Goal: Task Accomplishment & Management: Complete application form

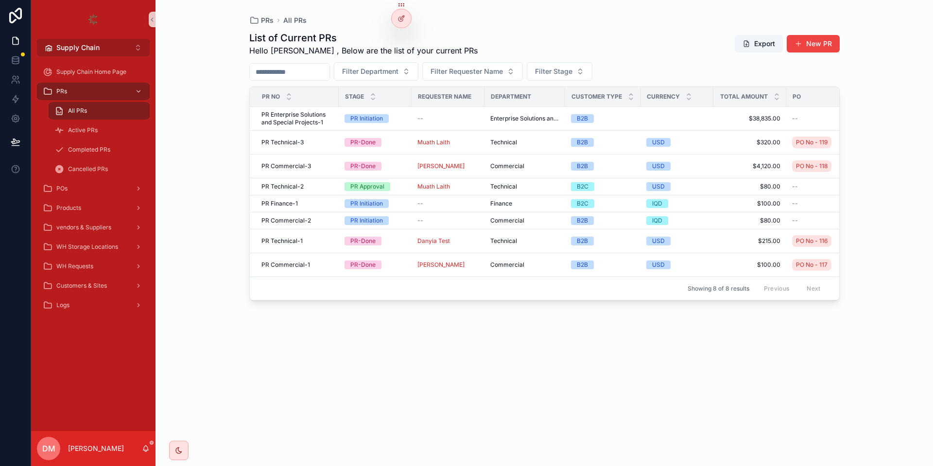
click at [104, 52] on button "Supply Chain Alt 2" at bounding box center [93, 47] width 113 height 17
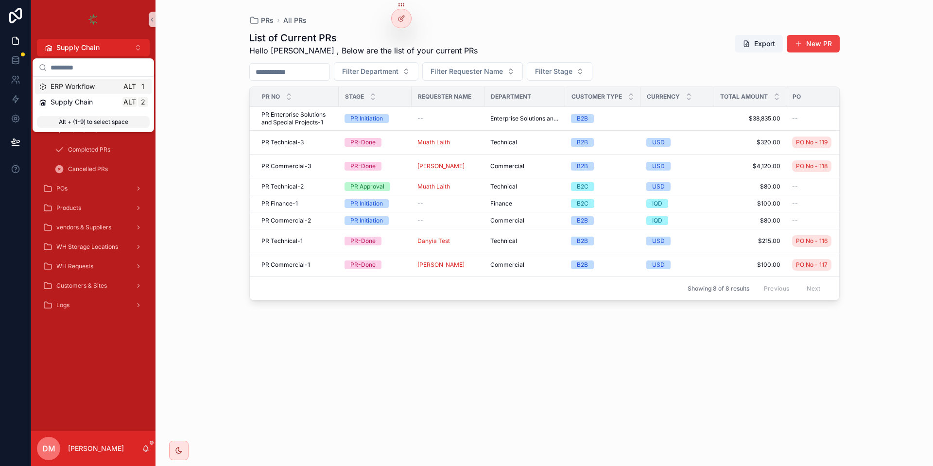
click at [203, 27] on div "PRs All PRs List of Current PRs Hello Danya , Below are the list of your curren…" at bounding box center [545, 233] width 778 height 466
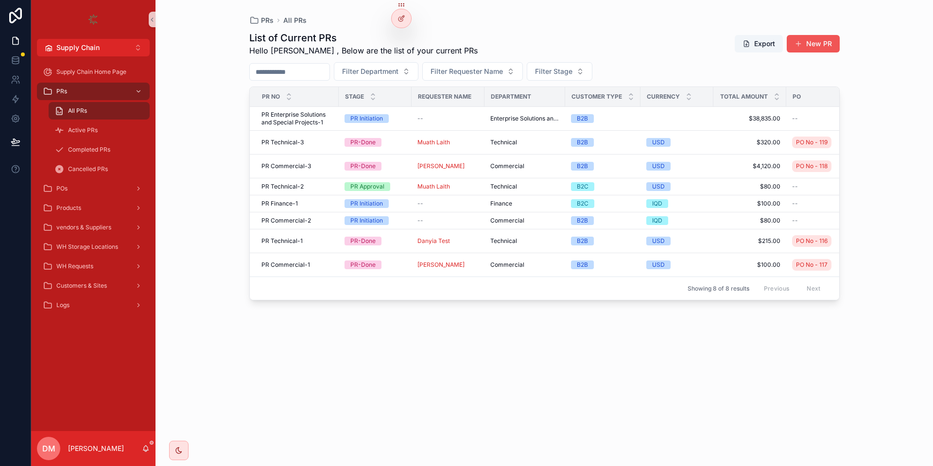
click at [815, 41] on button "New PR" at bounding box center [813, 43] width 53 height 17
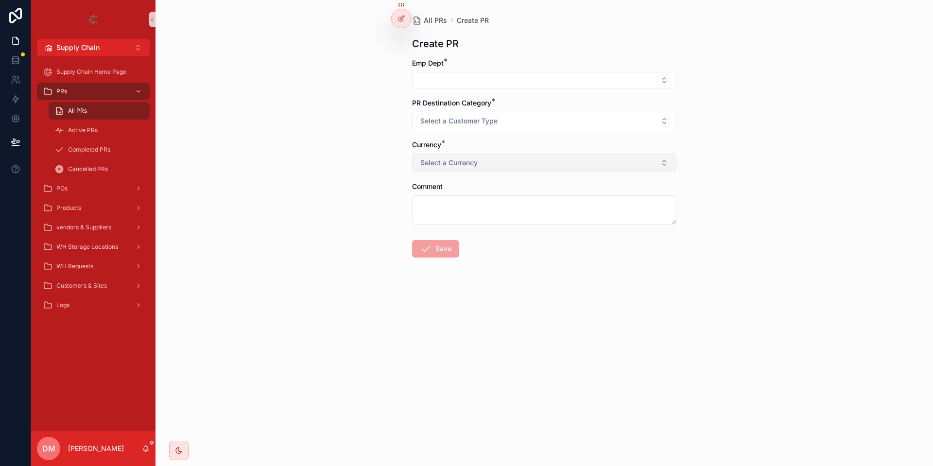
click at [453, 164] on span "Select a Currency" at bounding box center [448, 163] width 57 height 10
click at [252, 140] on div "All PRs Create PR Create PR Emp Dept * PR Destination Category * Select a Custo…" at bounding box center [545, 233] width 778 height 466
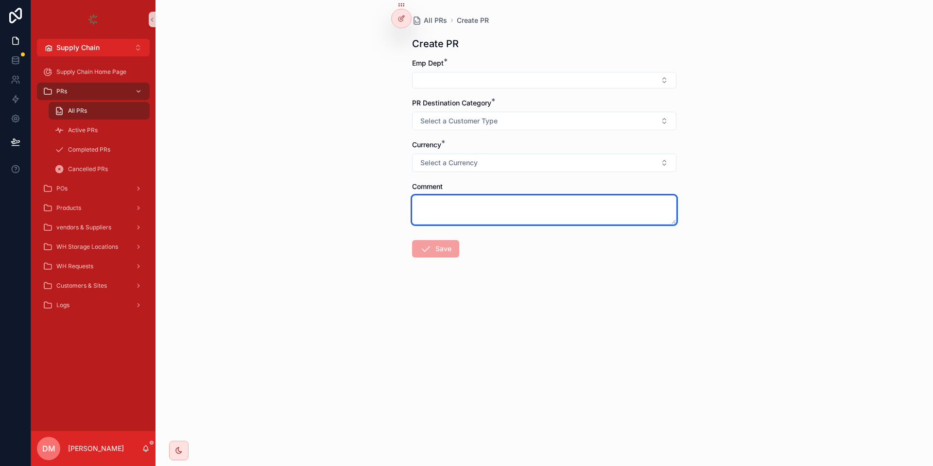
click at [453, 219] on textarea "scrollable content" at bounding box center [544, 209] width 264 height 29
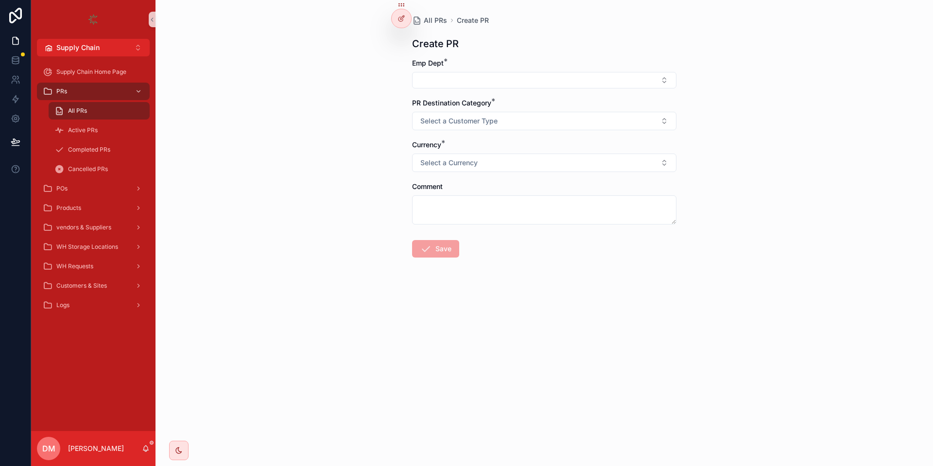
click at [475, 96] on form "Emp Dept * PR Destination Category * Select a Customer Type Currency * Select a…" at bounding box center [544, 189] width 264 height 262
click at [475, 86] on button "Select Button" at bounding box center [544, 80] width 264 height 17
click at [519, 44] on div "Create PR" at bounding box center [544, 44] width 264 height 14
click at [463, 162] on span "Select a Currency" at bounding box center [448, 163] width 57 height 10
click at [357, 140] on div "All PRs Create PR Create PR Emp Dept * PR Destination Category * Select a Custo…" at bounding box center [545, 233] width 778 height 466
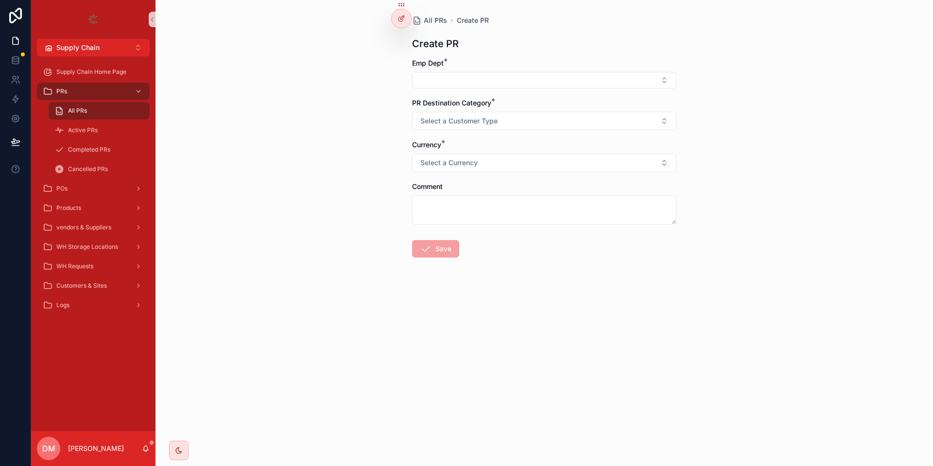
click at [353, 70] on div "All PRs Create PR Create PR Emp Dept * PR Destination Category * Select a Custo…" at bounding box center [545, 233] width 778 height 466
click at [471, 81] on button "Select Button" at bounding box center [544, 80] width 264 height 17
click at [476, 57] on div "All PRs Create PR Create PR Emp Dept * PR Destination Category * Select a Custo…" at bounding box center [544, 160] width 280 height 320
click at [440, 82] on button "Select Button" at bounding box center [544, 80] width 264 height 17
click at [432, 79] on button "Select Button" at bounding box center [544, 80] width 264 height 17
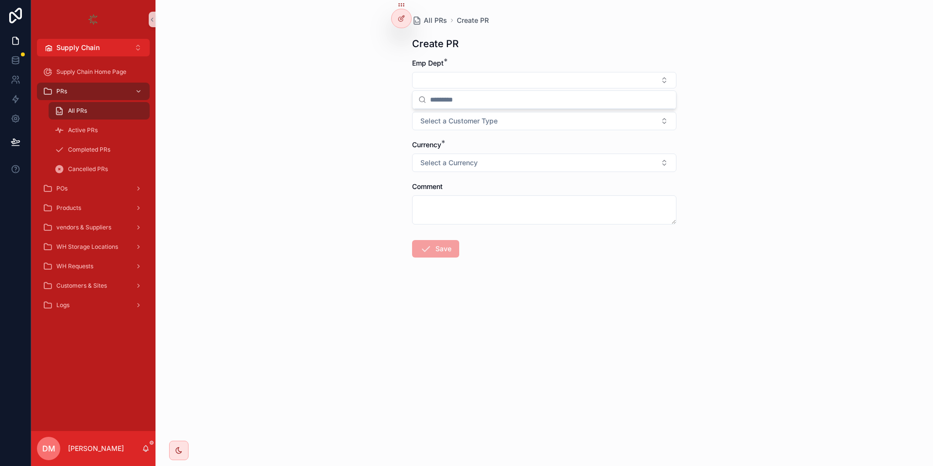
click at [391, 146] on div "All PRs Create PR Create PR Emp Dept * PR Destination Category * Select a Custo…" at bounding box center [545, 233] width 778 height 466
click at [479, 132] on form "Emp Dept * PR Destination Category * Select a Customer Type Currency * Select a…" at bounding box center [544, 189] width 264 height 262
click at [475, 128] on button "Select a Customer Type" at bounding box center [544, 121] width 264 height 18
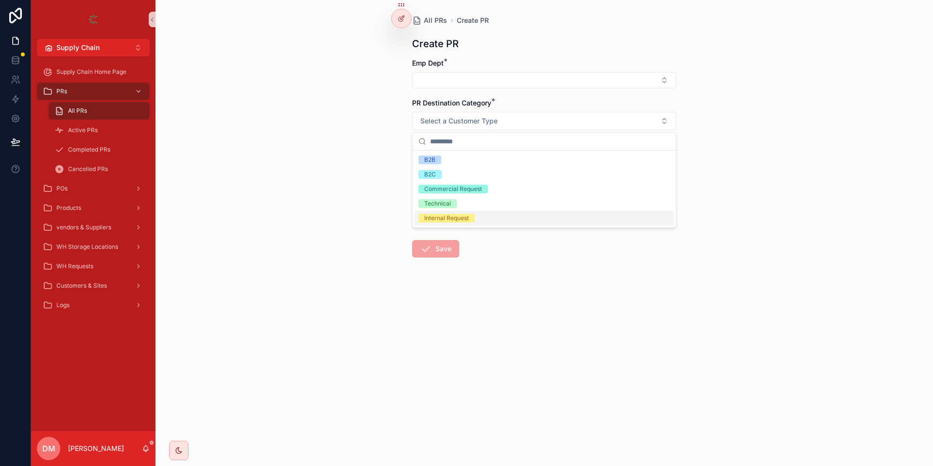
click at [356, 159] on div "All PRs Create PR Create PR Emp Dept * PR Destination Category * Select a Custo…" at bounding box center [545, 233] width 778 height 466
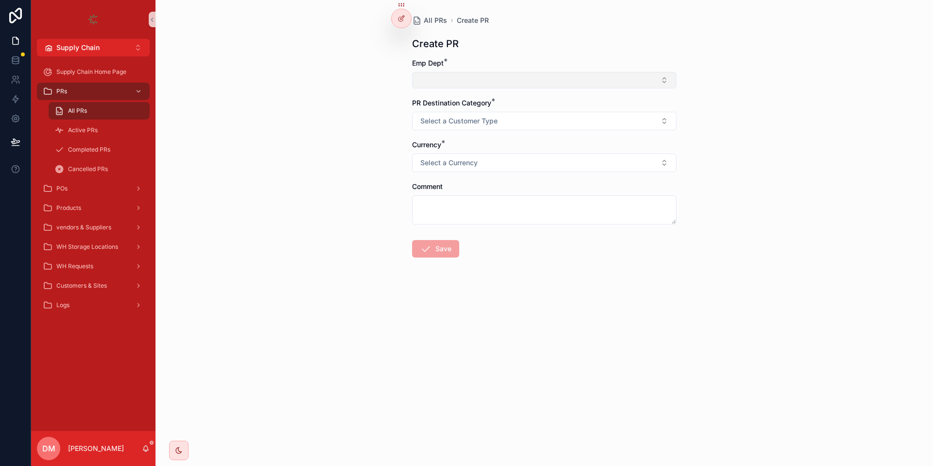
click at [479, 86] on button "Select Button" at bounding box center [544, 80] width 264 height 17
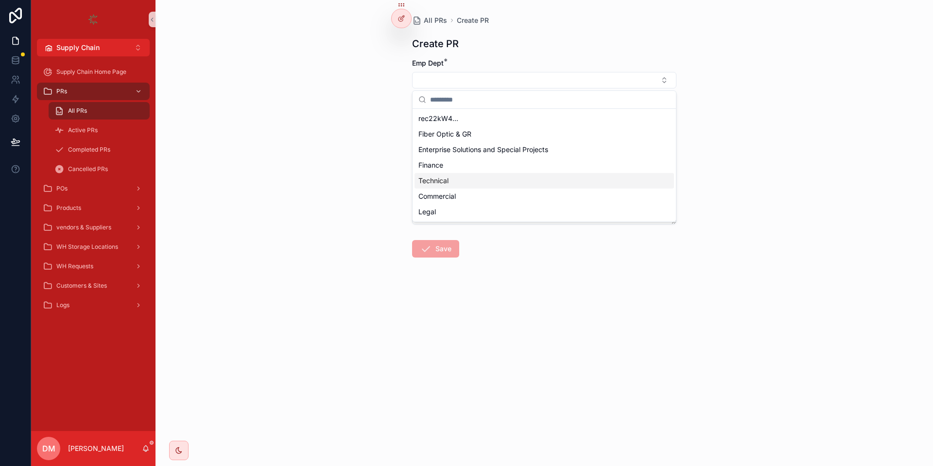
click at [450, 179] on div "Technical" at bounding box center [545, 181] width 260 height 16
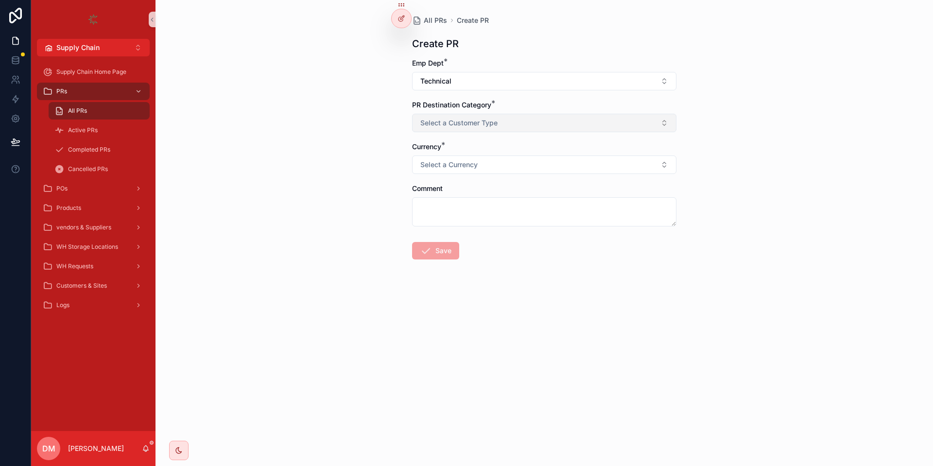
click at [417, 131] on button "Select a Customer Type" at bounding box center [544, 123] width 264 height 18
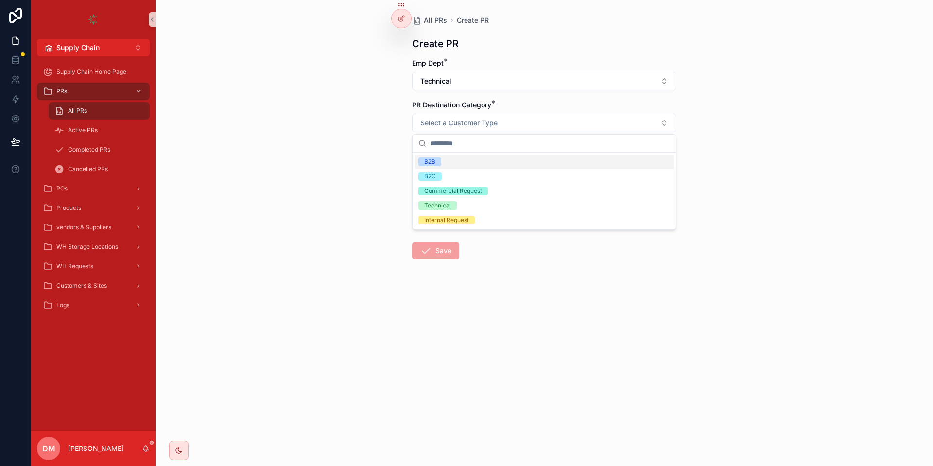
click at [474, 157] on div "B2B" at bounding box center [545, 162] width 260 height 15
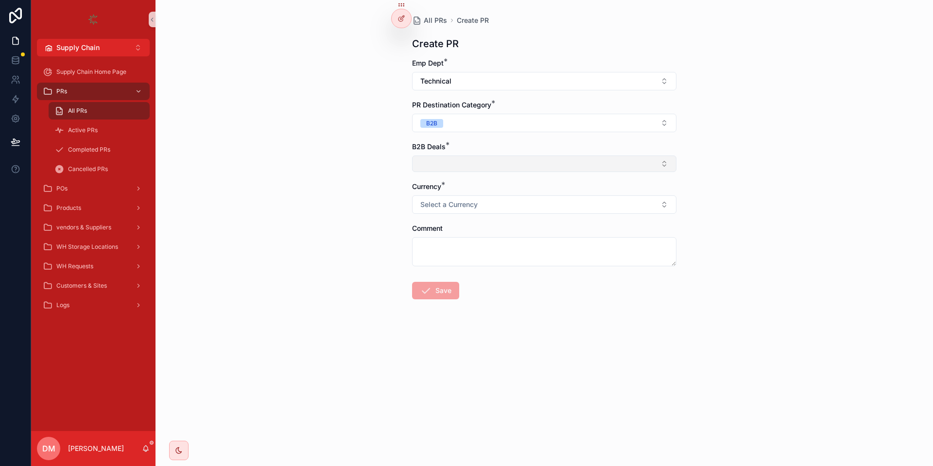
click at [467, 157] on button "Select Button" at bounding box center [544, 164] width 264 height 17
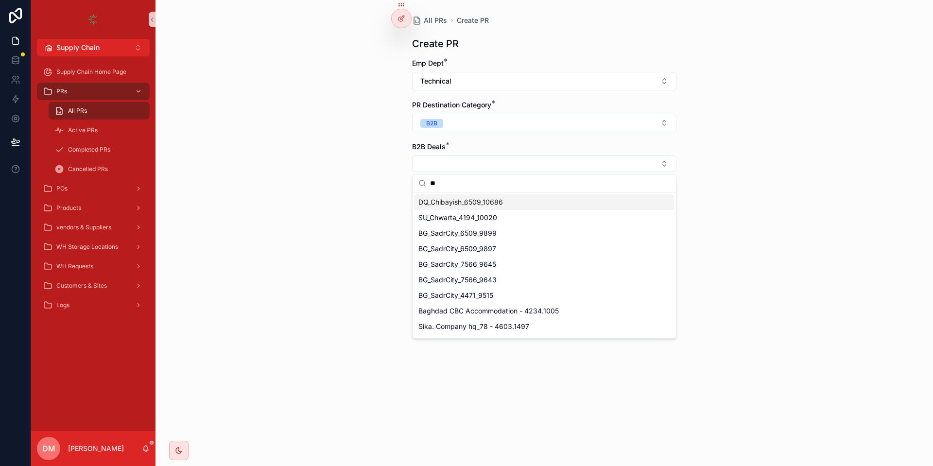
type input "*"
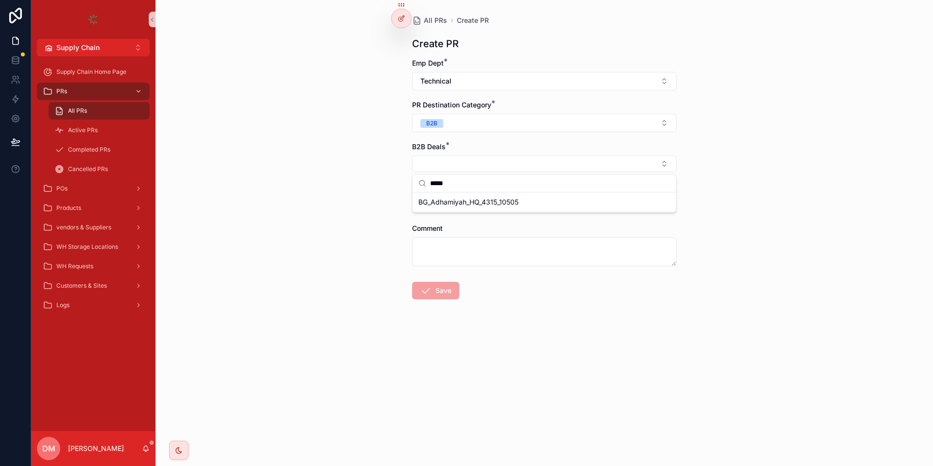
type input "*****"
click at [443, 204] on span "BG_Adhamiyah_HQ_4315_10505" at bounding box center [469, 202] width 100 height 10
click at [445, 206] on span "Select a Currency" at bounding box center [448, 207] width 57 height 10
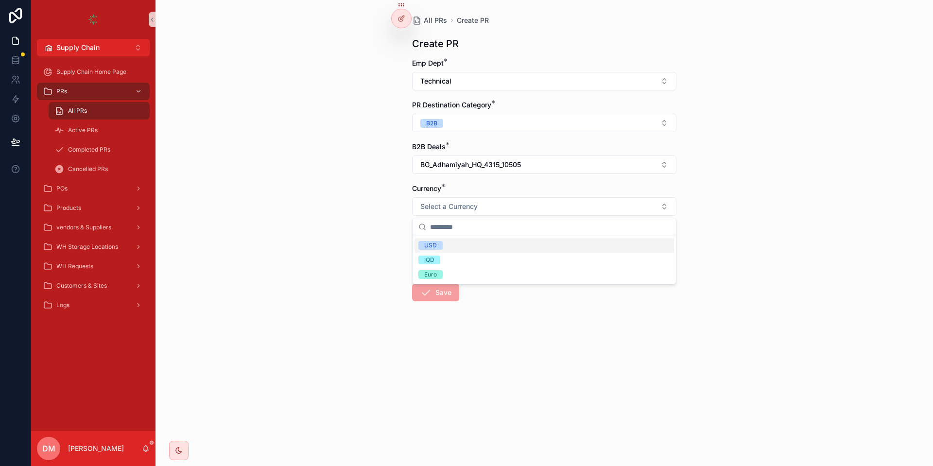
click at [468, 246] on div "USD" at bounding box center [545, 245] width 260 height 15
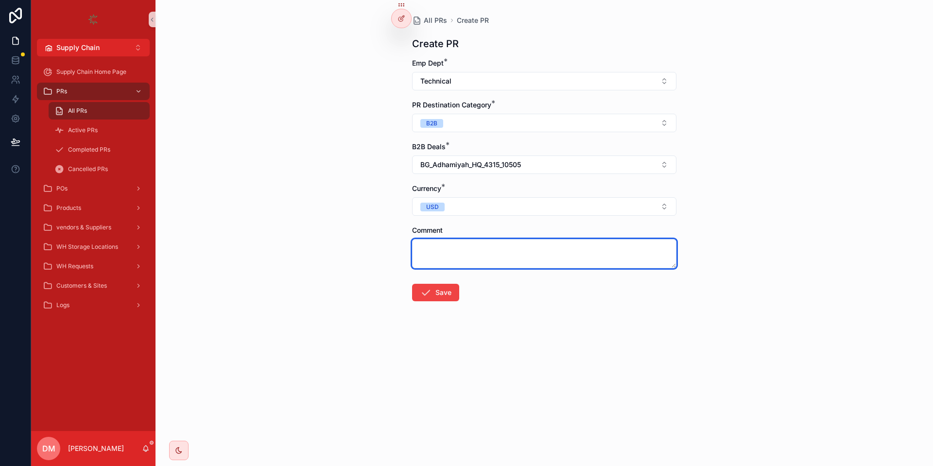
click at [448, 244] on textarea "scrollable content" at bounding box center [544, 253] width 264 height 29
click at [438, 291] on button "Save" at bounding box center [435, 292] width 47 height 17
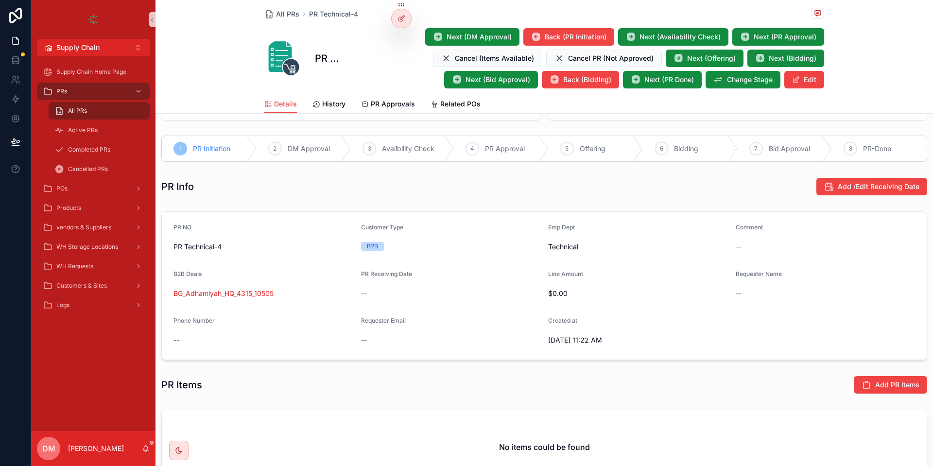
scroll to position [49, 0]
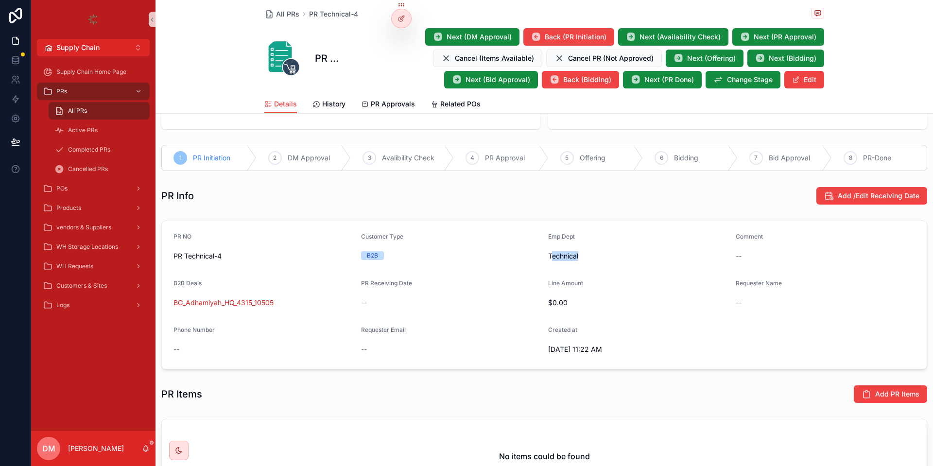
drag, startPoint x: 551, startPoint y: 261, endPoint x: 595, endPoint y: 262, distance: 43.7
click at [595, 262] on div "Technical" at bounding box center [638, 256] width 180 height 16
drag, startPoint x: 551, startPoint y: 256, endPoint x: 505, endPoint y: 281, distance: 52.6
click at [505, 281] on form "PR NO PR Technical-4 Customer Type B2B Emp Dept Technical Comment -- B2B Deals …" at bounding box center [544, 295] width 765 height 148
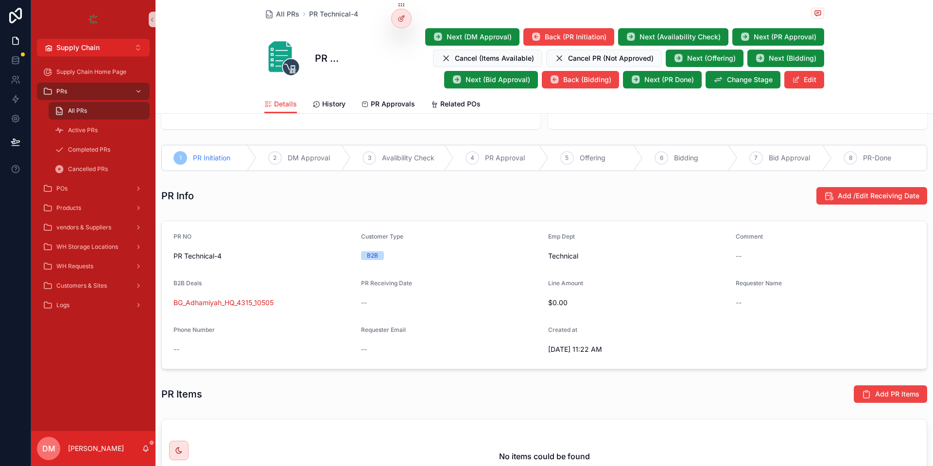
click at [540, 244] on div "Customer Type" at bounding box center [451, 239] width 180 height 12
drag, startPoint x: 554, startPoint y: 256, endPoint x: 597, endPoint y: 256, distance: 43.3
click at [578, 256] on span "Technical" at bounding box center [563, 256] width 30 height 10
click at [597, 256] on div "Technical" at bounding box center [638, 256] width 180 height 10
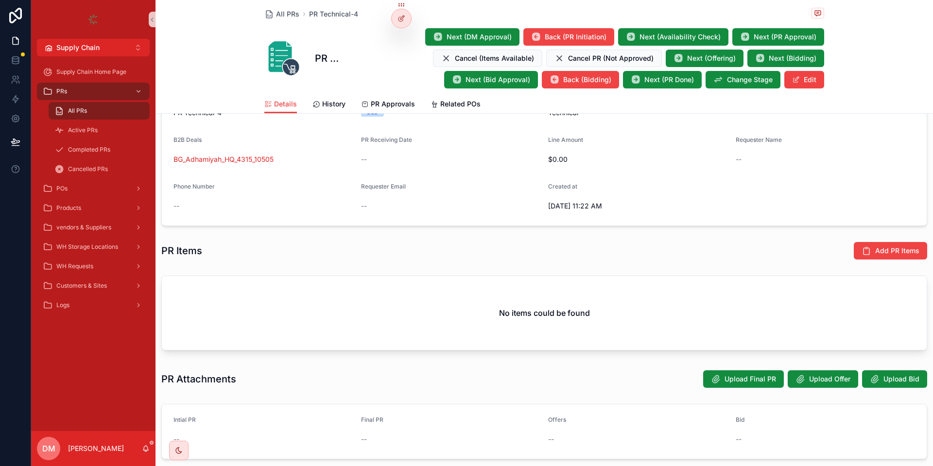
scroll to position [251, 0]
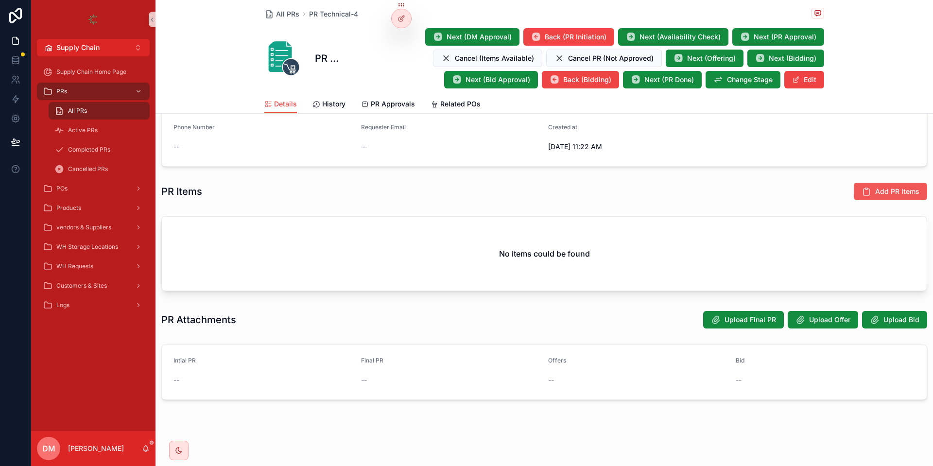
click at [903, 193] on span "Add PR Items" at bounding box center [897, 192] width 44 height 10
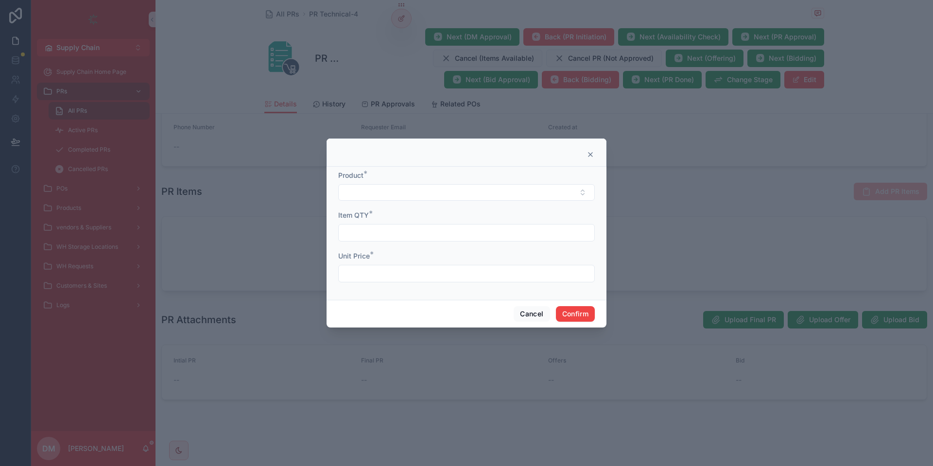
click at [411, 201] on form "Product * Item QTY * Unit Price *" at bounding box center [466, 232] width 257 height 122
click at [369, 186] on button "Select Button" at bounding box center [466, 192] width 257 height 17
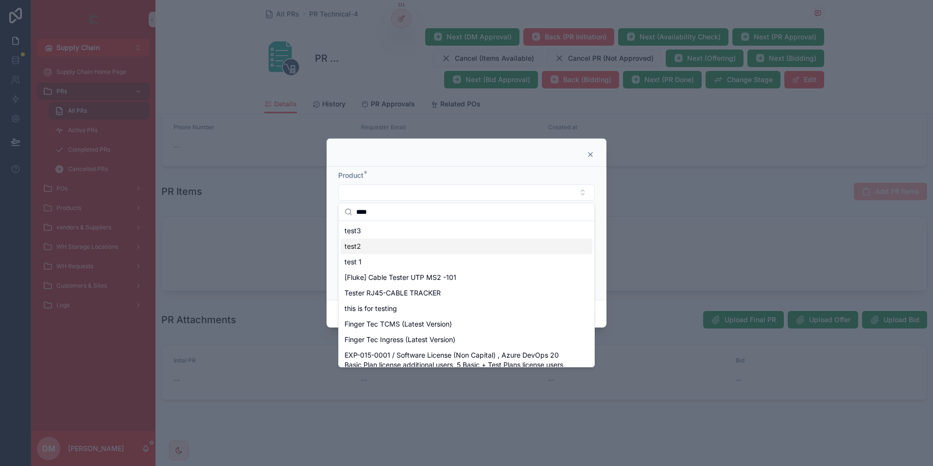
type input "****"
click at [375, 256] on div "test 1" at bounding box center [467, 262] width 252 height 16
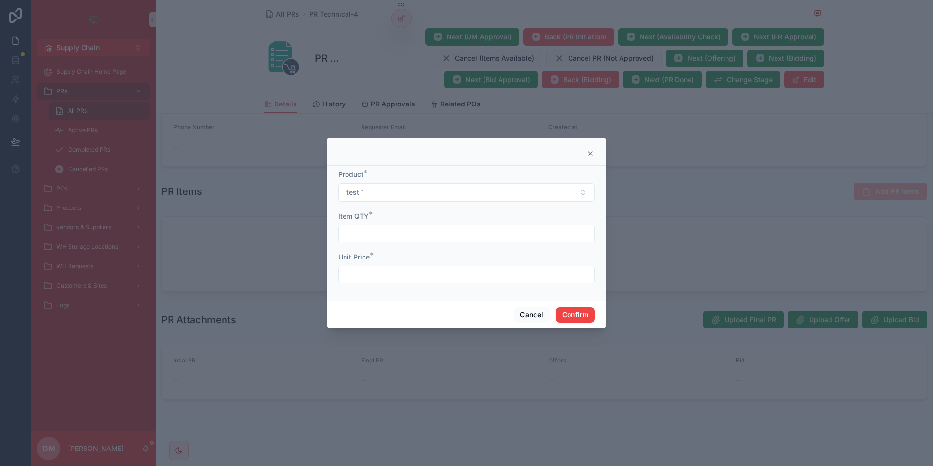
click at [389, 233] on input "text" at bounding box center [467, 234] width 256 height 14
type input "*"
click at [374, 272] on input "text" at bounding box center [467, 275] width 256 height 14
type input "**"
click at [582, 320] on button "Confirm" at bounding box center [575, 315] width 39 height 16
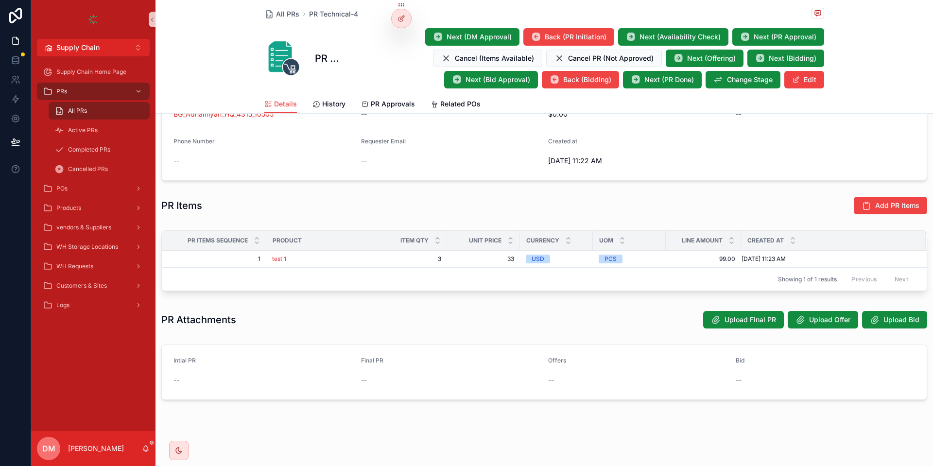
scroll to position [237, 0]
click at [485, 38] on span "Next (DM Approval)" at bounding box center [479, 37] width 65 height 10
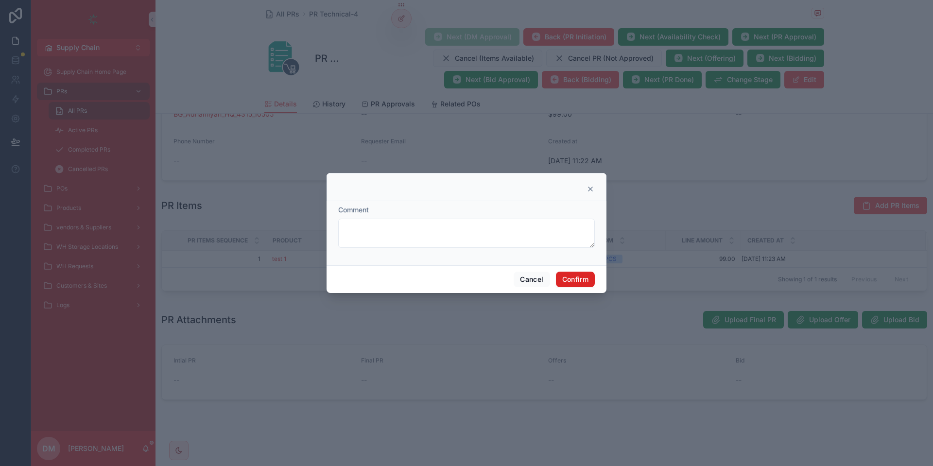
click at [576, 278] on button "Confirm" at bounding box center [575, 280] width 39 height 16
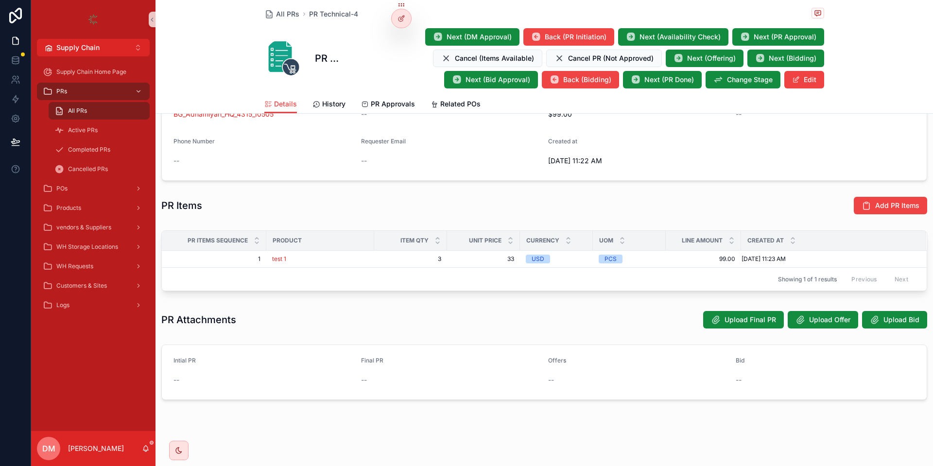
scroll to position [0, 0]
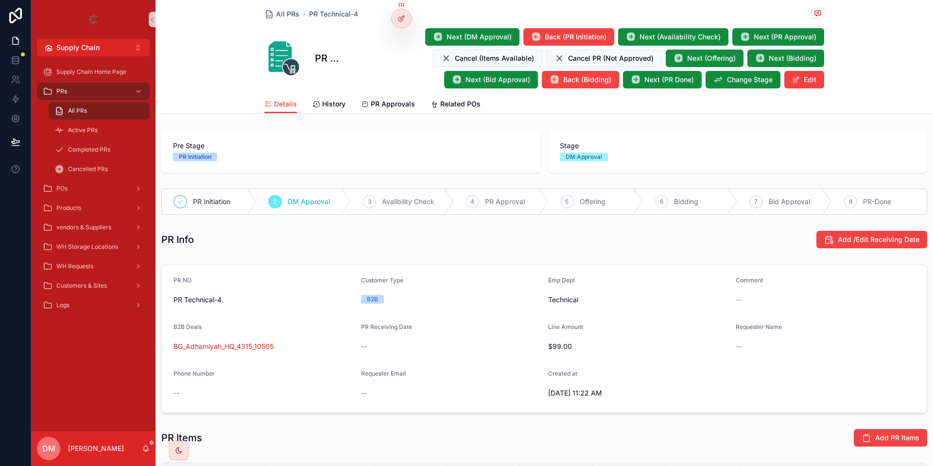
click at [570, 146] on span "Stage" at bounding box center [738, 146] width 356 height 10
click at [611, 155] on div "DM Approval" at bounding box center [738, 157] width 356 height 9
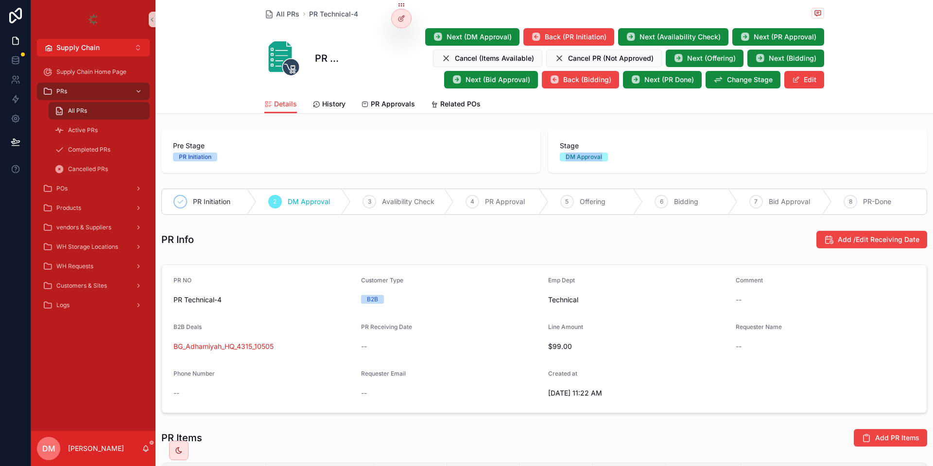
drag, startPoint x: 611, startPoint y: 155, endPoint x: 571, endPoint y: 156, distance: 40.4
click at [571, 156] on div "DM Approval" at bounding box center [738, 157] width 356 height 9
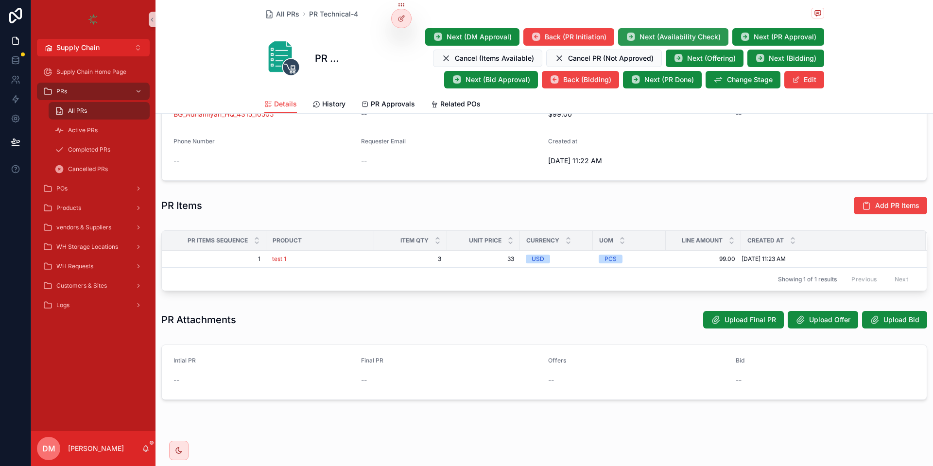
click at [646, 38] on span "Next (Availability Check)" at bounding box center [680, 37] width 81 height 10
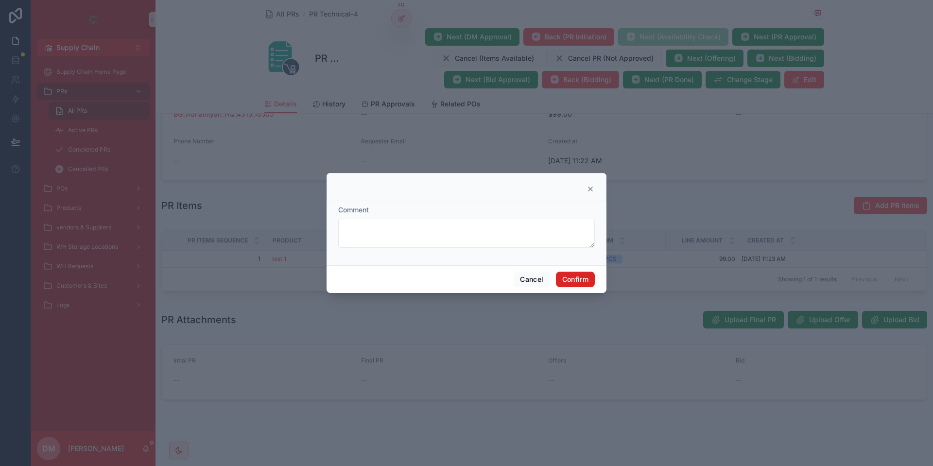
click at [578, 281] on button "Confirm" at bounding box center [575, 280] width 39 height 16
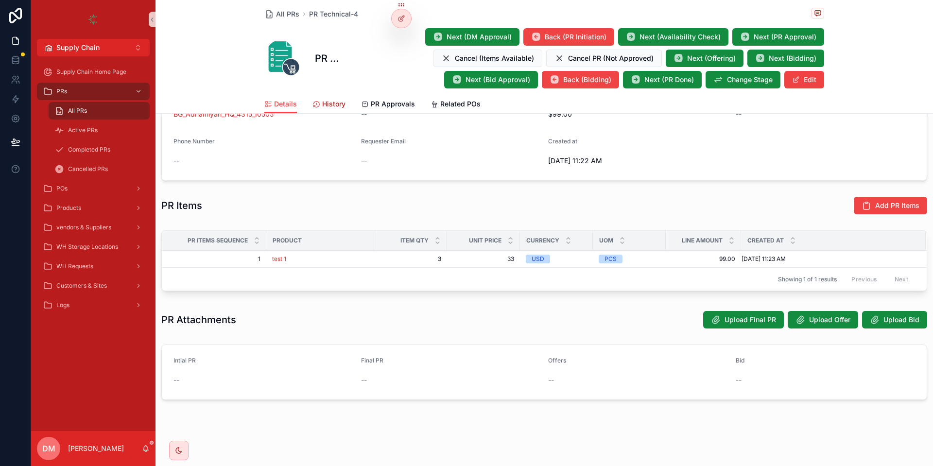
click at [338, 108] on span "History" at bounding box center [333, 104] width 23 height 10
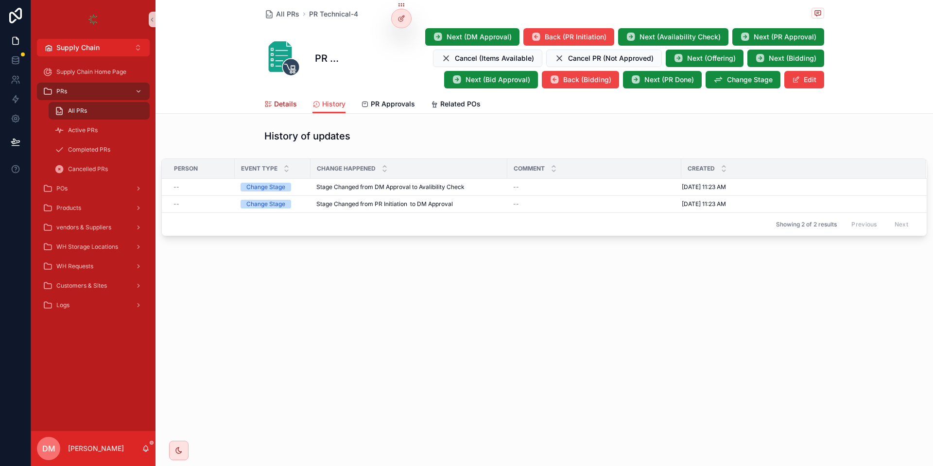
click at [278, 104] on span "Details" at bounding box center [285, 104] width 23 height 10
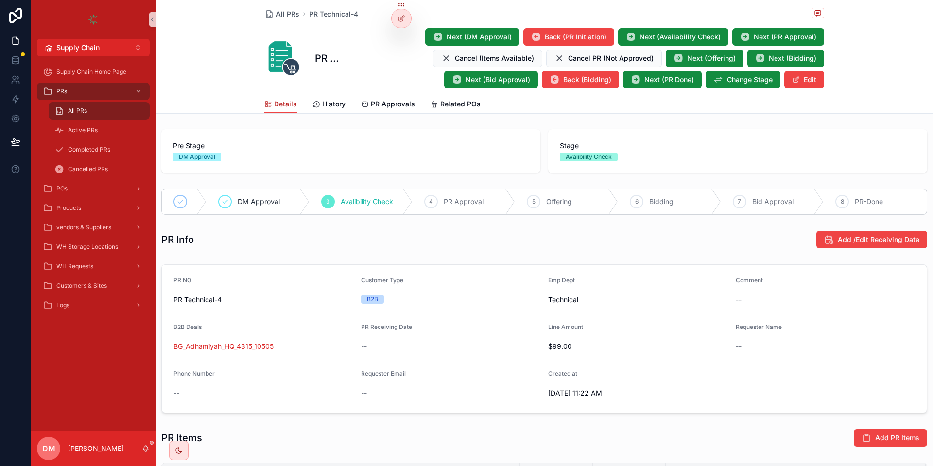
scroll to position [232, 0]
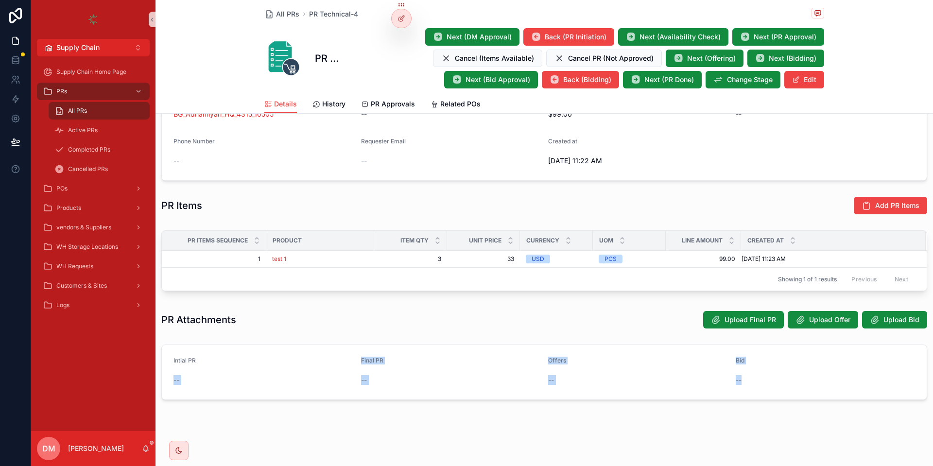
drag, startPoint x: 181, startPoint y: 378, endPoint x: 831, endPoint y: 396, distance: 650.6
click at [856, 384] on form "Intial PR -- Final PR -- Offers -- Bid --" at bounding box center [544, 372] width 765 height 54
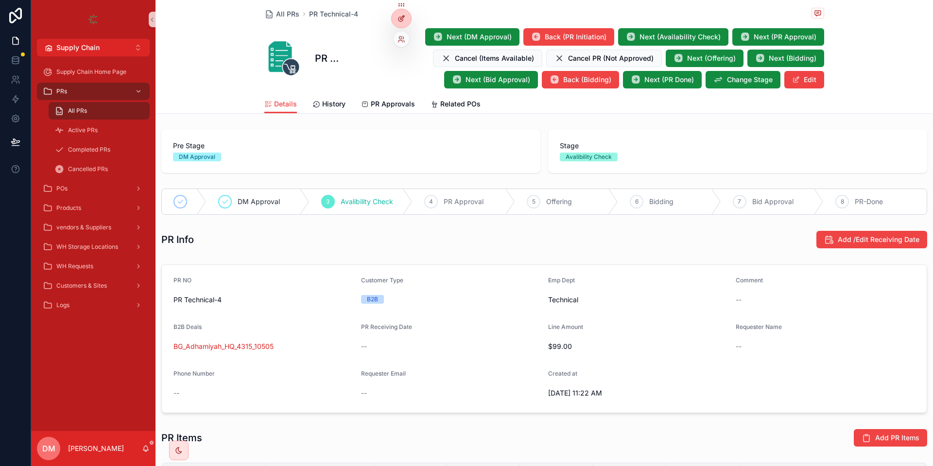
click at [403, 21] on icon at bounding box center [402, 19] width 8 height 8
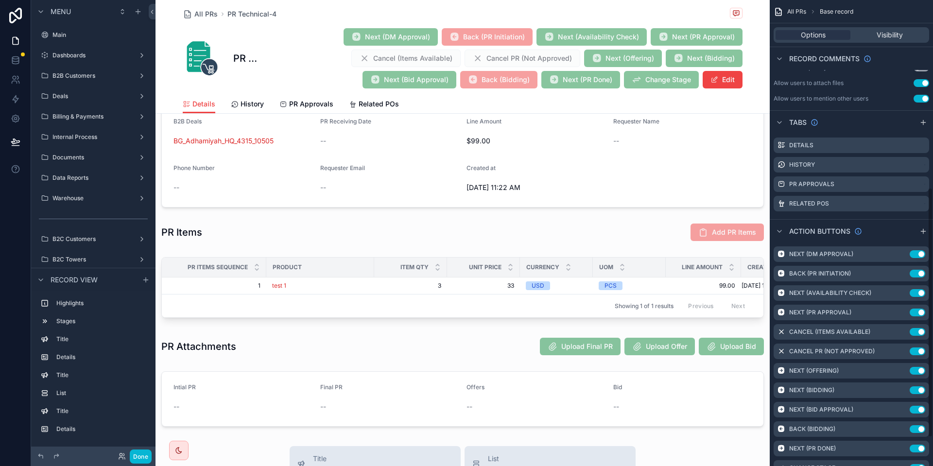
scroll to position [354, 0]
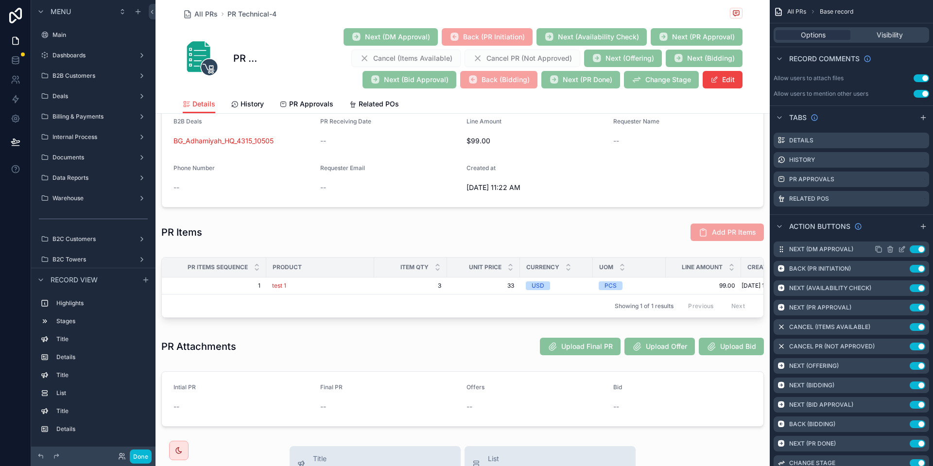
click at [900, 249] on icon "scrollable content" at bounding box center [902, 250] width 4 height 4
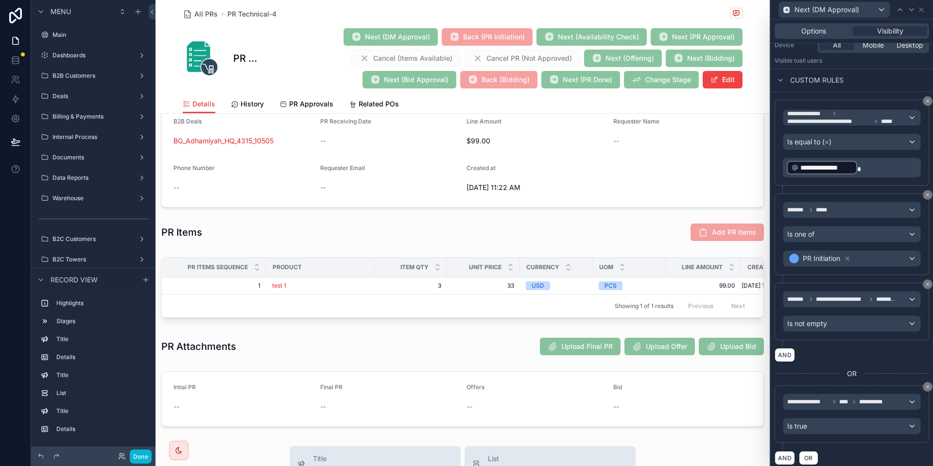
scroll to position [130, 0]
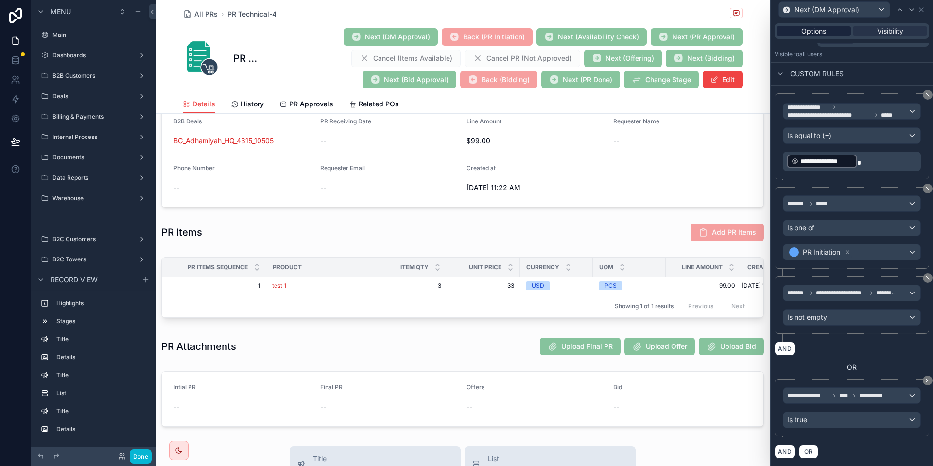
click at [823, 28] on span "Options" at bounding box center [814, 31] width 25 height 10
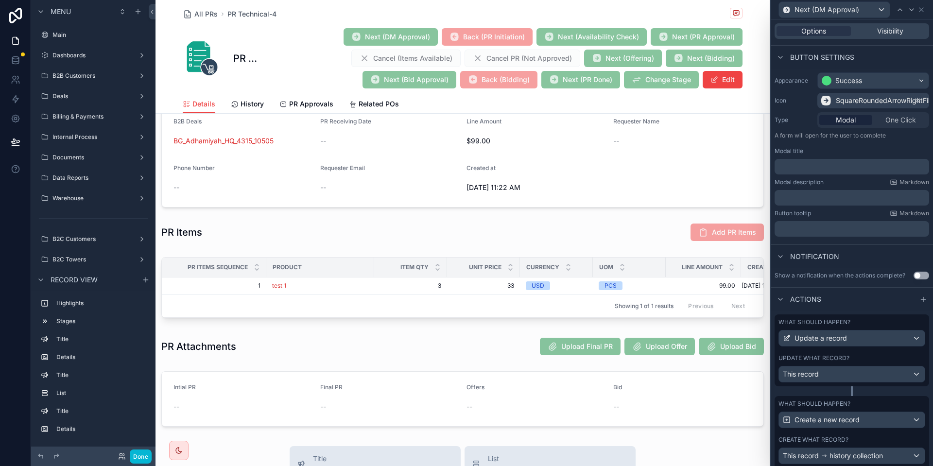
scroll to position [99, 0]
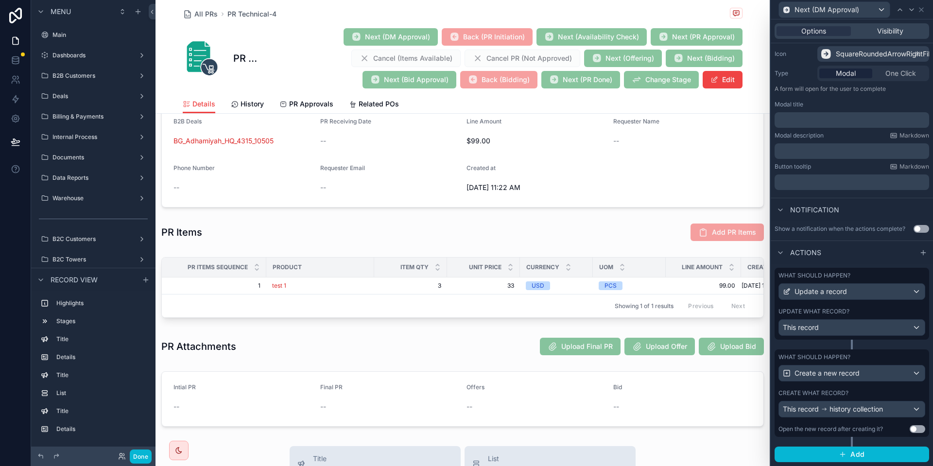
click at [895, 304] on div "What should happen? Update a record Update what record? This record" at bounding box center [852, 304] width 155 height 72
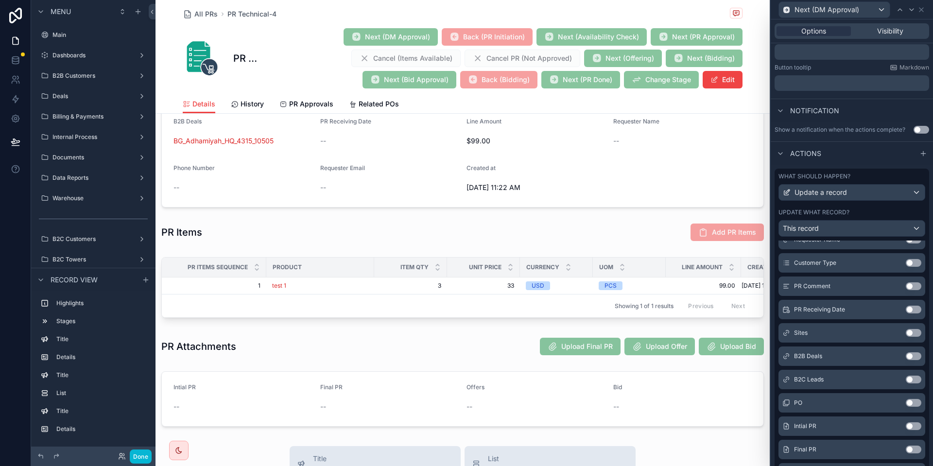
scroll to position [470, 0]
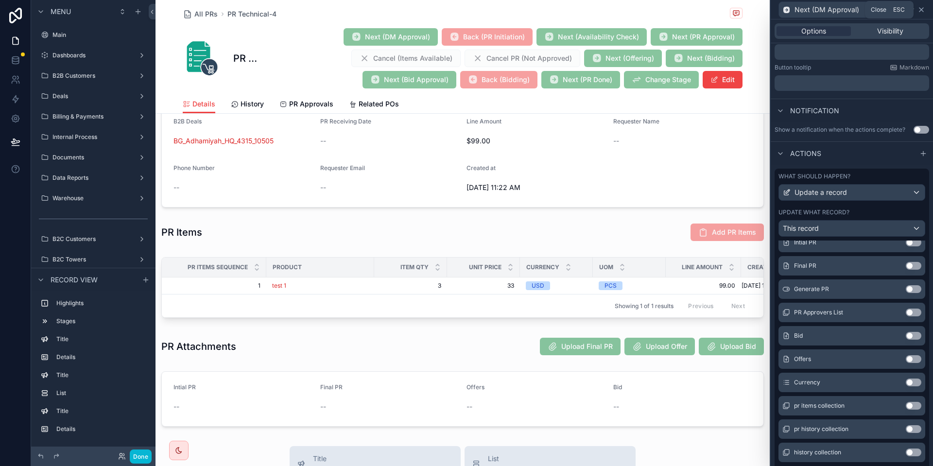
click at [925, 11] on icon at bounding box center [922, 10] width 8 height 8
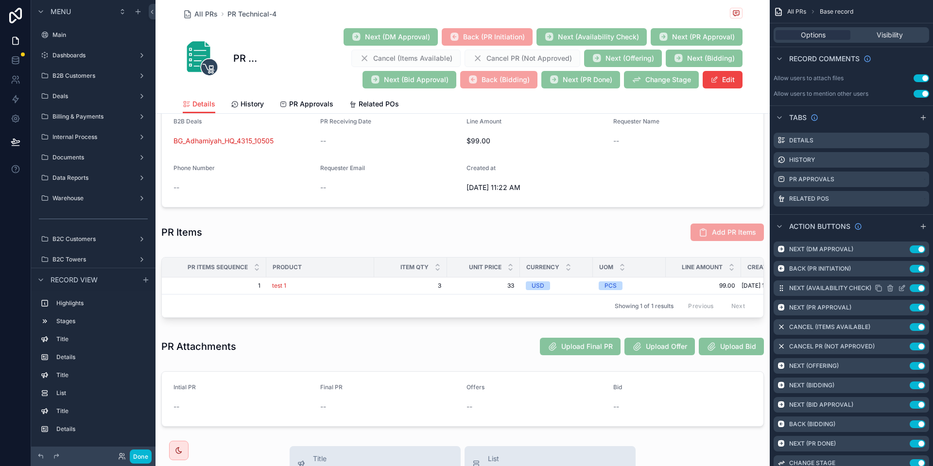
click at [904, 286] on icon "scrollable content" at bounding box center [904, 286] width 1 height 1
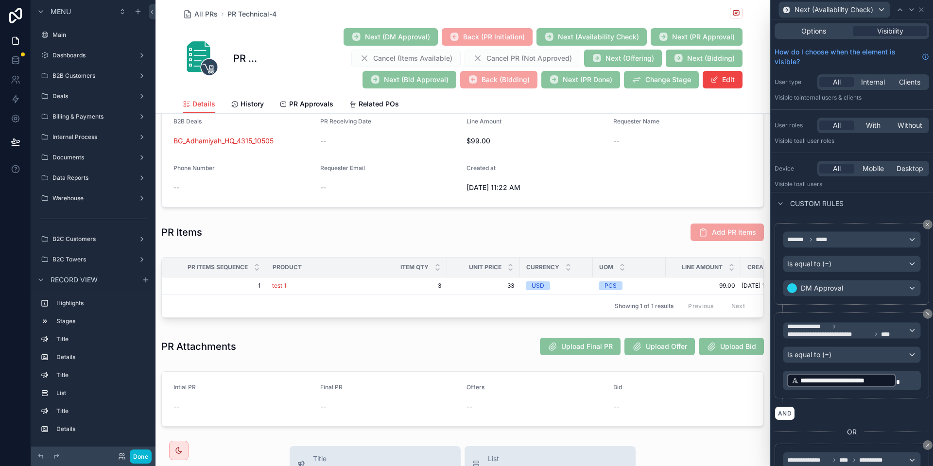
scroll to position [65, 0]
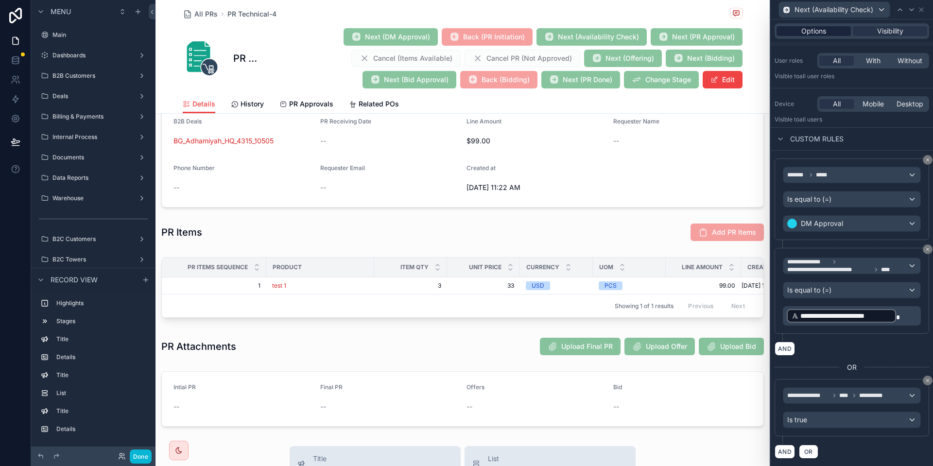
click at [805, 33] on span "Options" at bounding box center [814, 31] width 25 height 10
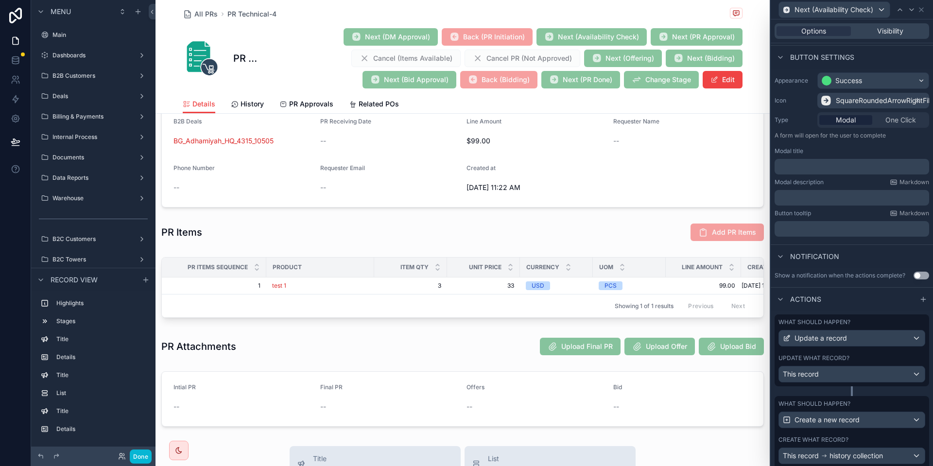
scroll to position [99, 0]
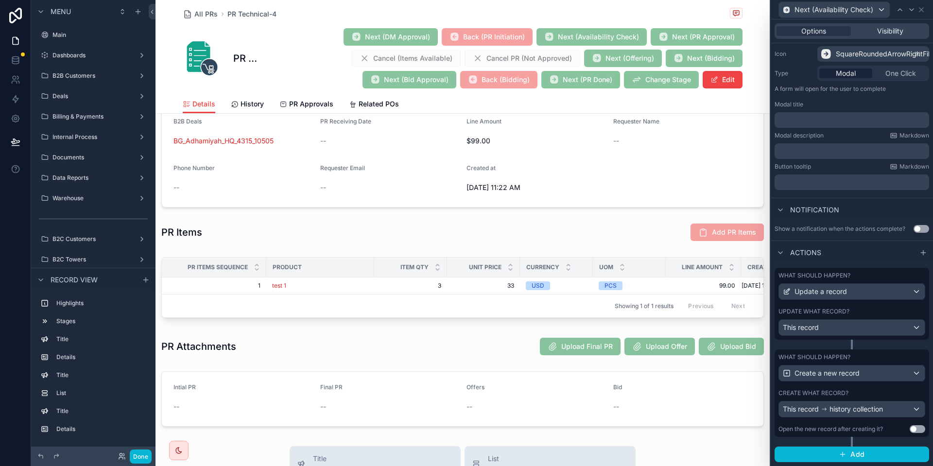
click at [877, 307] on div "What should happen? Update a record Update what record? This record" at bounding box center [852, 304] width 155 height 72
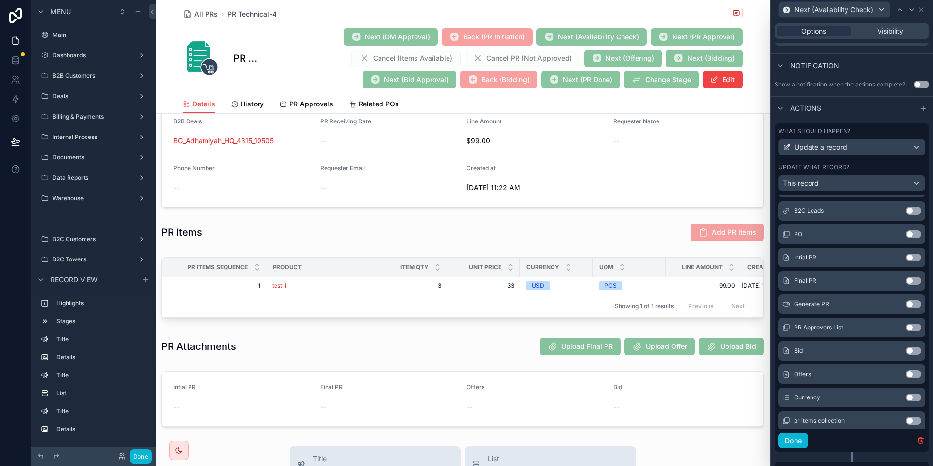
scroll to position [156, 0]
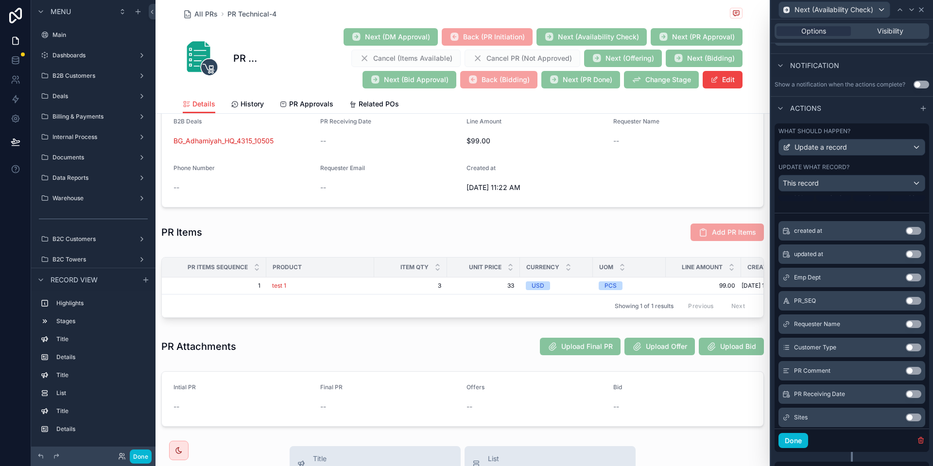
click at [922, 10] on icon at bounding box center [922, 10] width 4 height 4
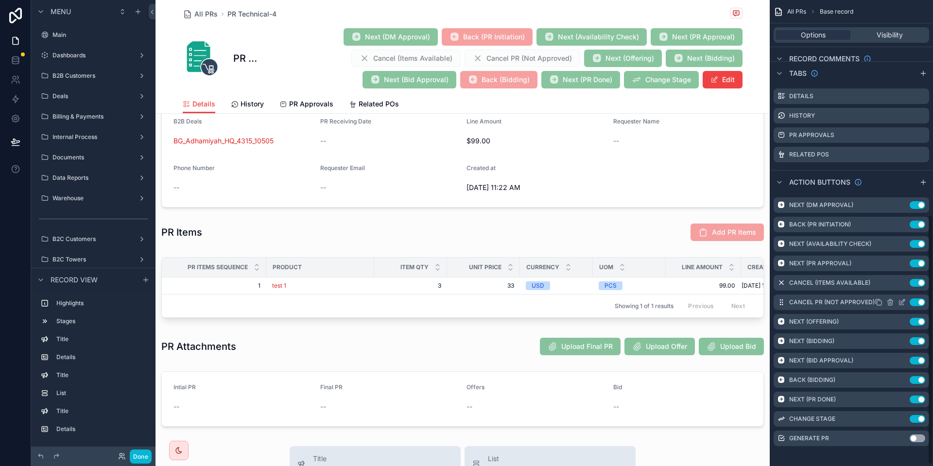
scroll to position [400, 0]
click at [902, 264] on icon "scrollable content" at bounding box center [902, 263] width 8 height 8
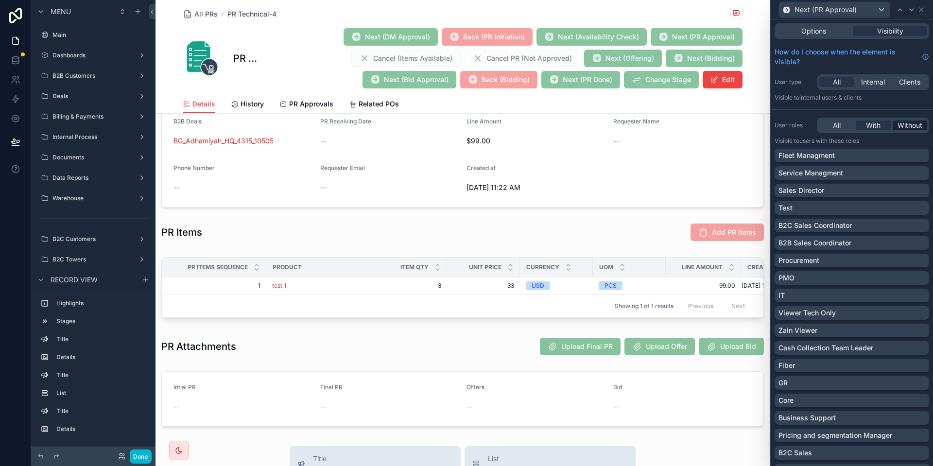
scroll to position [83, 0]
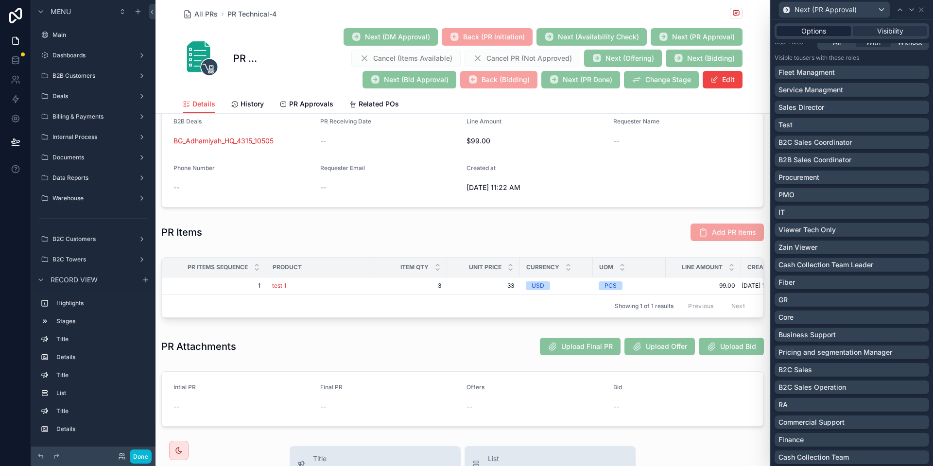
click at [824, 34] on span "Options" at bounding box center [814, 31] width 25 height 10
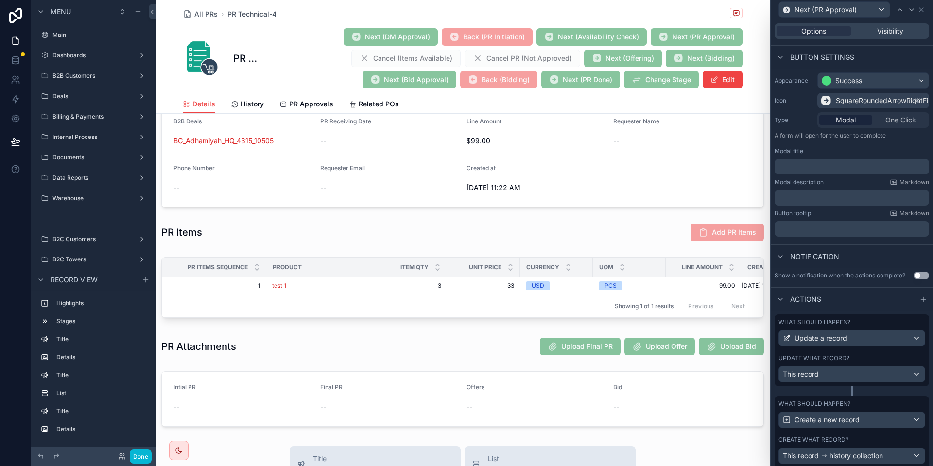
scroll to position [99, 0]
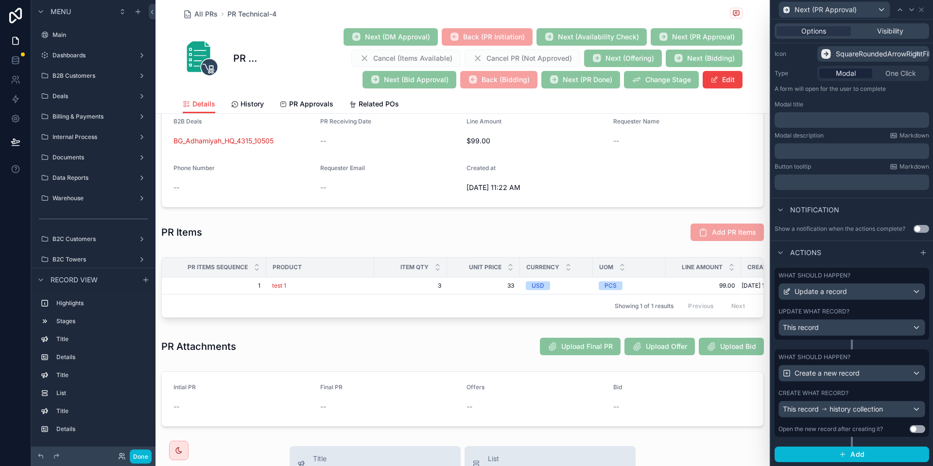
click at [847, 315] on label "Update what record?" at bounding box center [814, 312] width 71 height 8
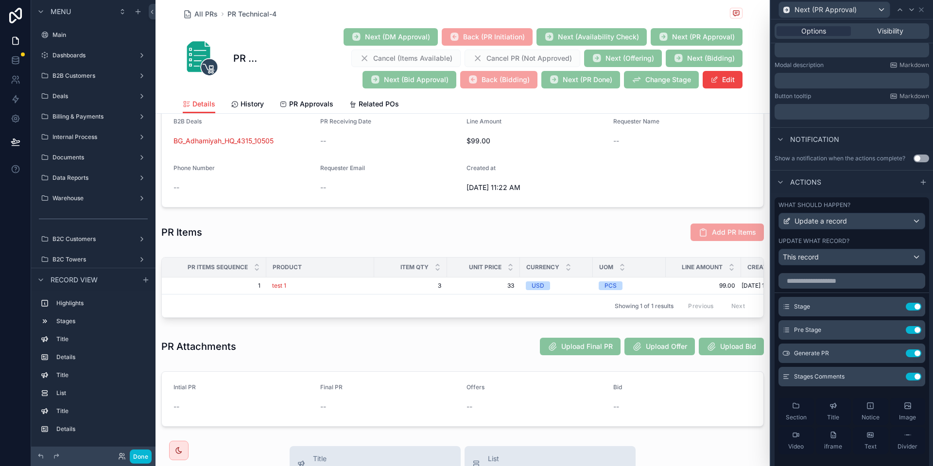
scroll to position [175, 0]
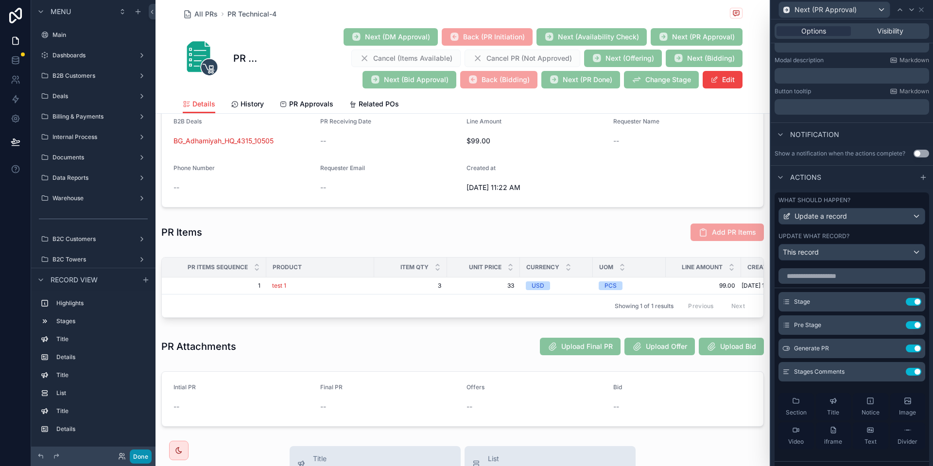
click at [146, 457] on button "Done" at bounding box center [141, 457] width 22 height 14
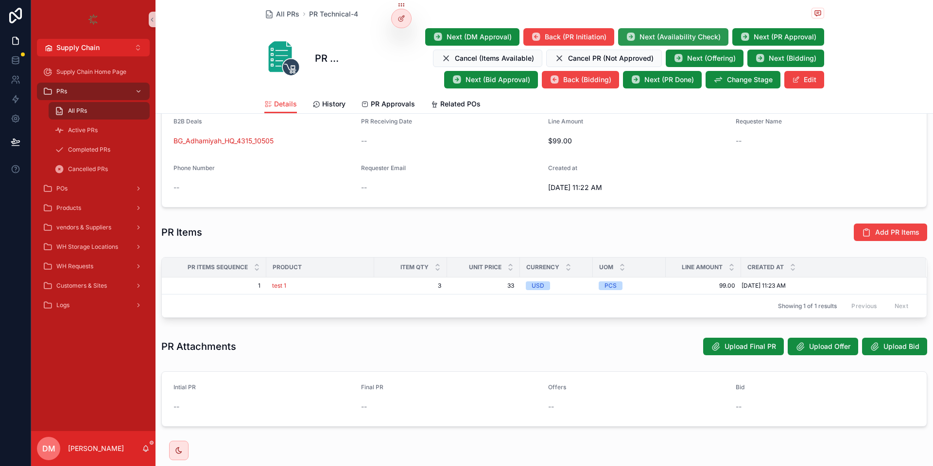
click at [685, 38] on span "Next (Availability Check)" at bounding box center [680, 37] width 81 height 10
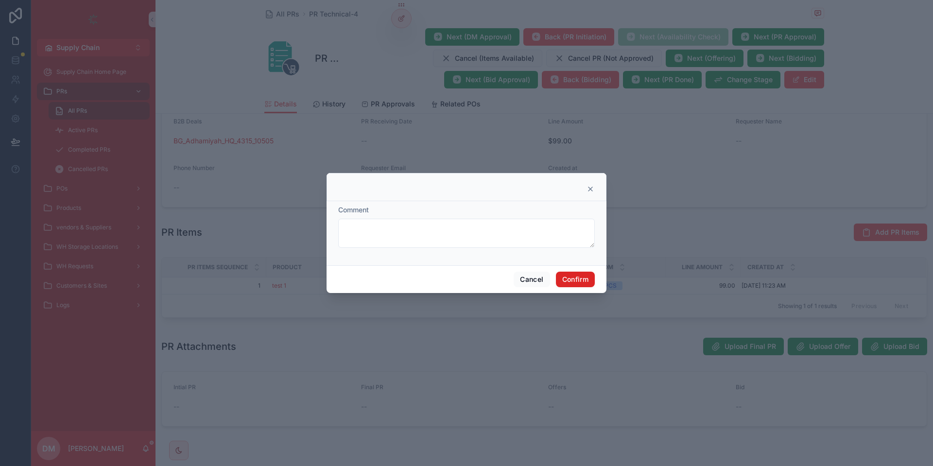
click at [581, 279] on button "Confirm" at bounding box center [575, 280] width 39 height 16
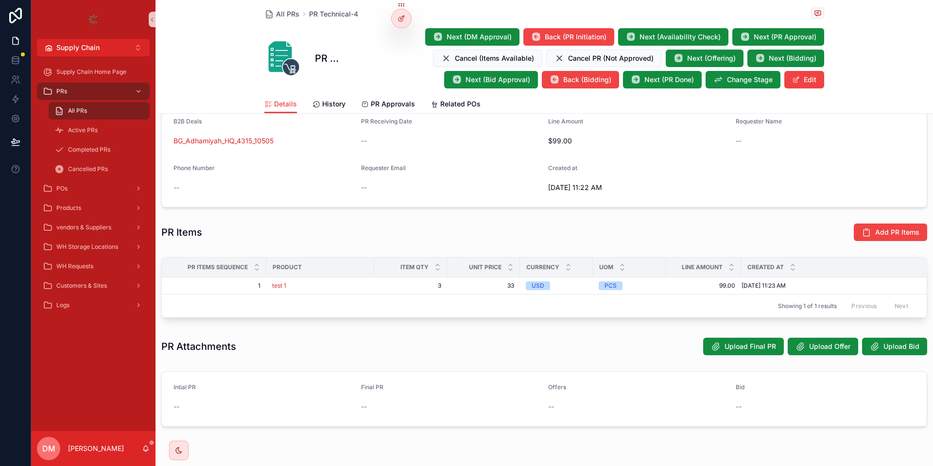
scroll to position [232, 0]
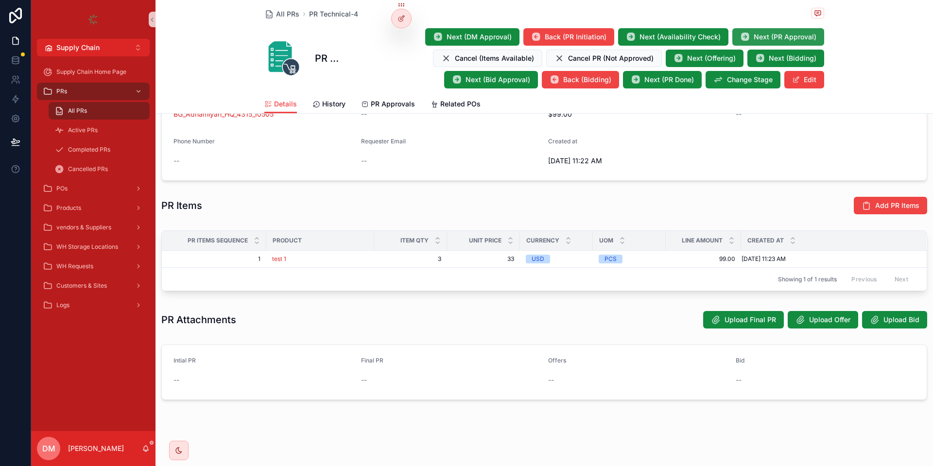
click at [801, 34] on span "Next (PR Approval)" at bounding box center [785, 37] width 63 height 10
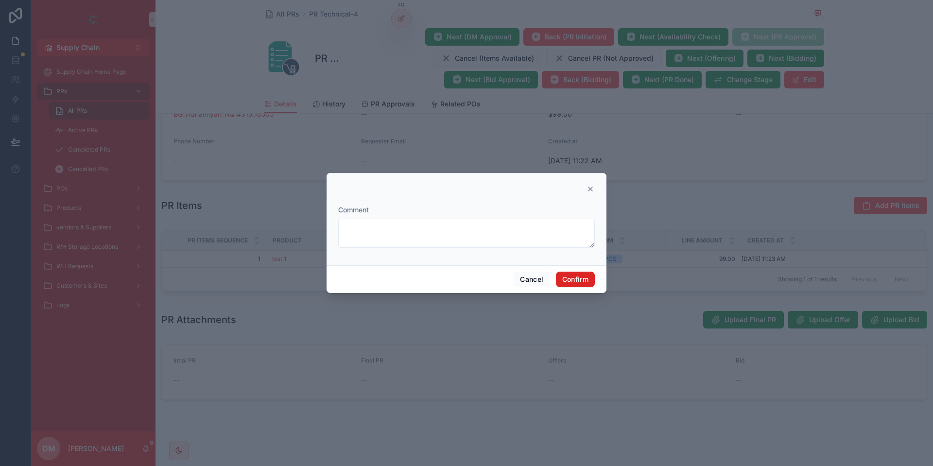
click at [577, 286] on div "Cancel Confirm" at bounding box center [467, 279] width 280 height 28
click at [577, 281] on button "Confirm" at bounding box center [575, 280] width 39 height 16
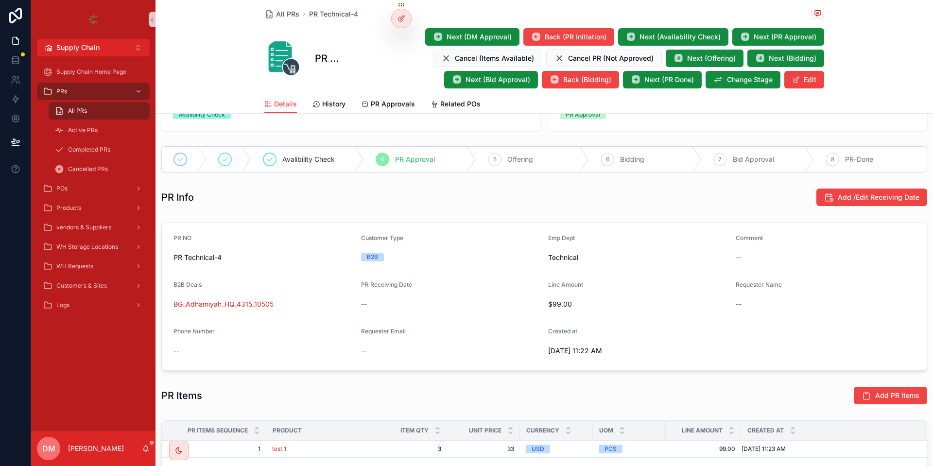
scroll to position [0, 0]
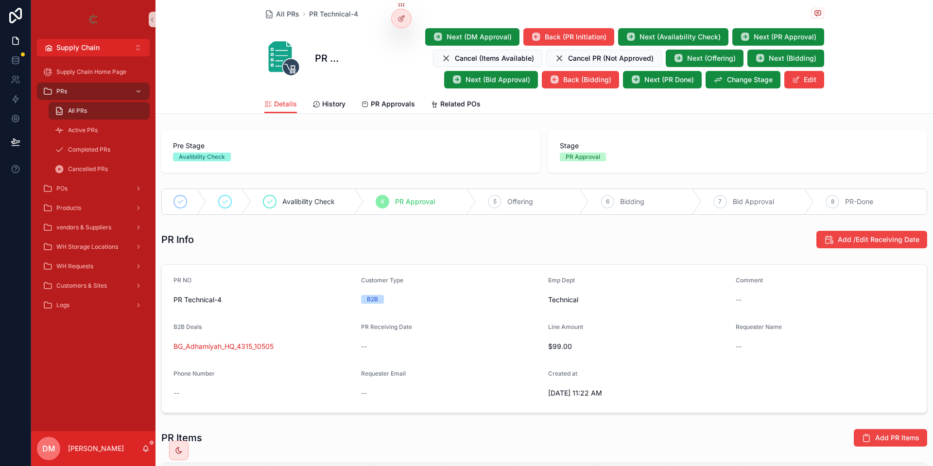
drag, startPoint x: 583, startPoint y: 164, endPoint x: 668, endPoint y: 171, distance: 84.9
click at [668, 171] on div "Pre Stage Avalibility Check Stage PR Approval" at bounding box center [544, 151] width 766 height 44
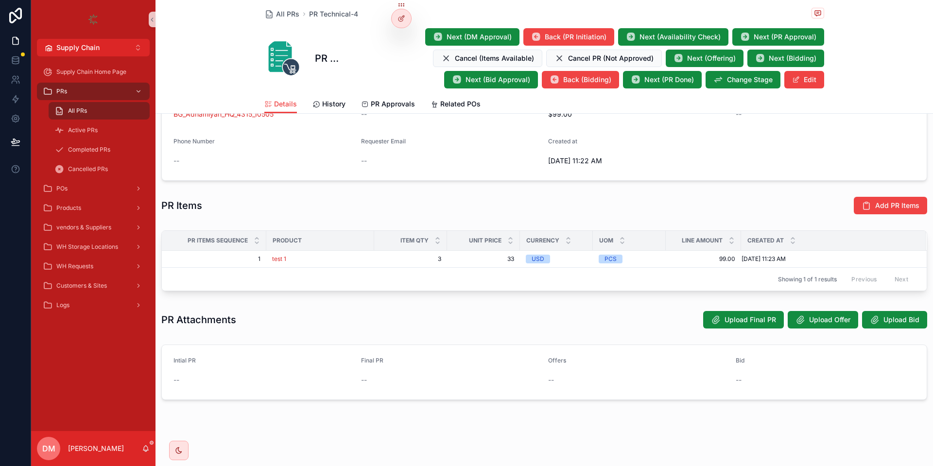
scroll to position [209, 0]
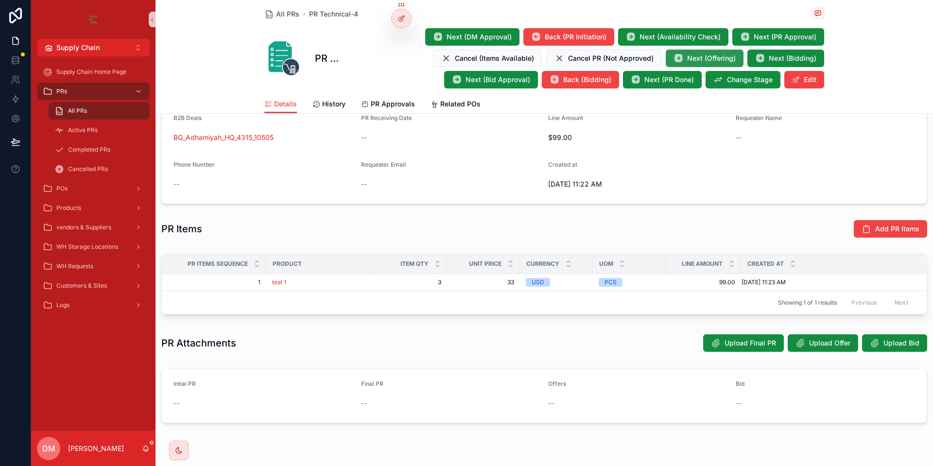
click at [684, 58] on button "Next (Offering)" at bounding box center [705, 58] width 78 height 17
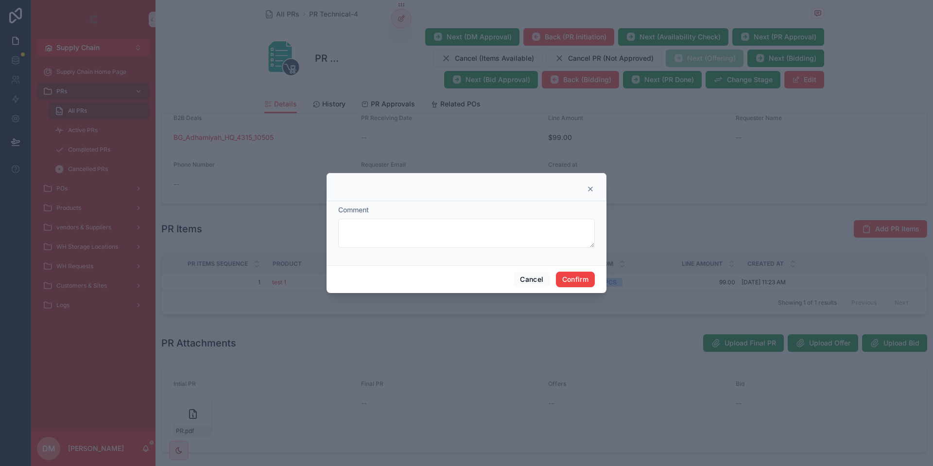
click at [511, 278] on div "Cancel Confirm" at bounding box center [467, 279] width 280 height 28
click at [529, 276] on button "Cancel" at bounding box center [532, 280] width 36 height 16
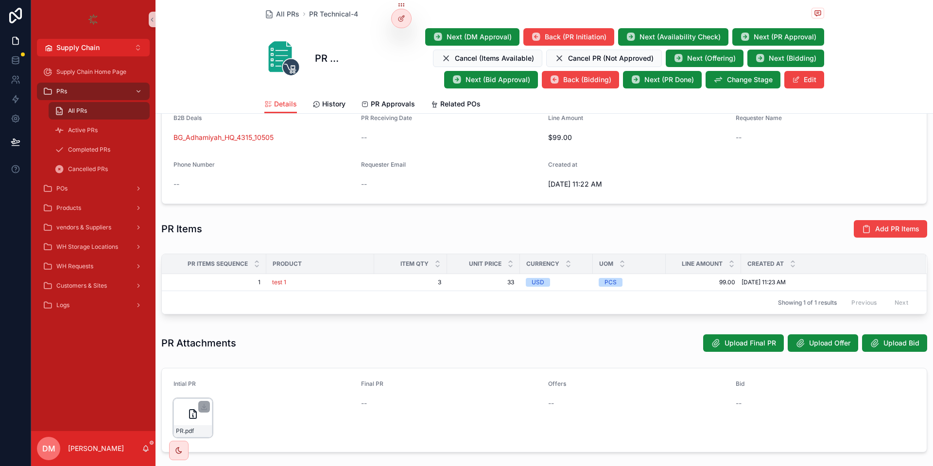
click at [190, 410] on icon "scrollable content" at bounding box center [193, 414] width 7 height 9
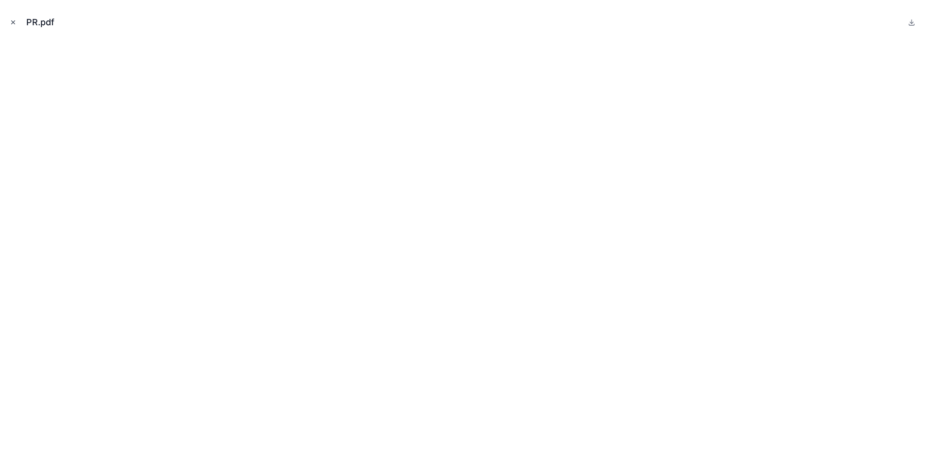
click at [14, 22] on icon "Close modal" at bounding box center [13, 22] width 7 height 7
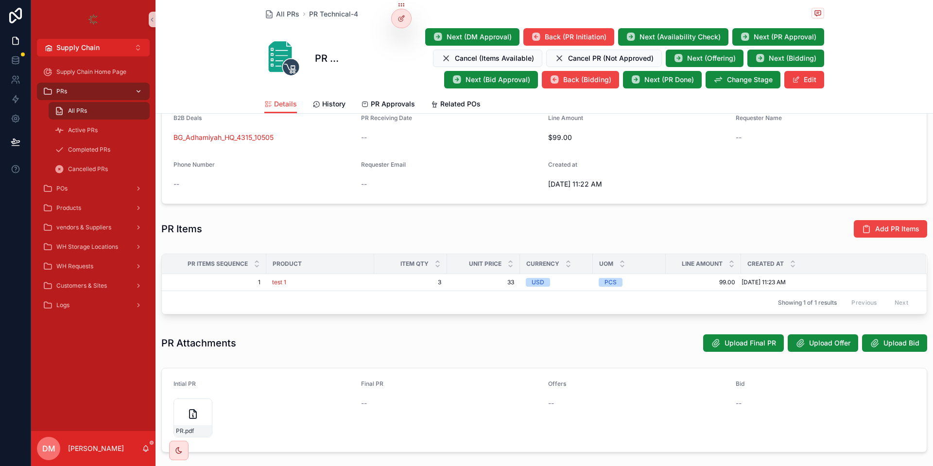
click at [107, 96] on div "PRs" at bounding box center [93, 92] width 101 height 16
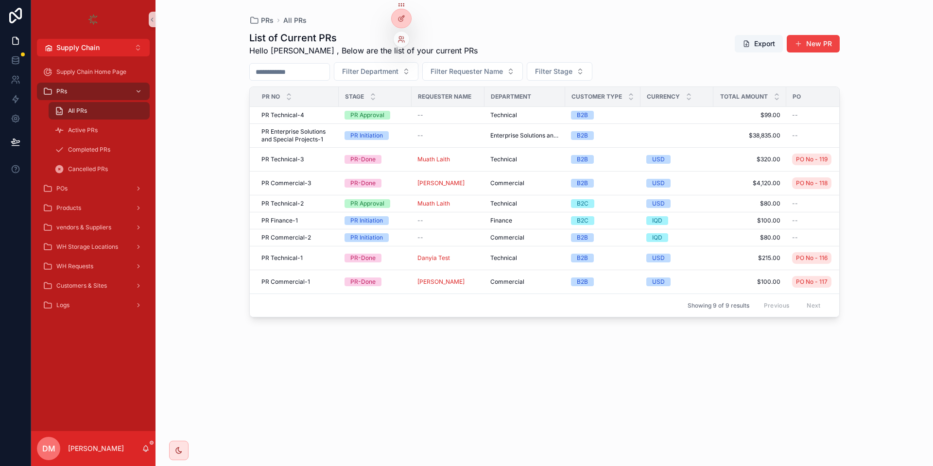
click at [398, 35] on div at bounding box center [402, 40] width 16 height 16
click at [397, 33] on div at bounding box center [402, 37] width 16 height 19
click at [402, 39] on icon at bounding box center [400, 37] width 2 height 2
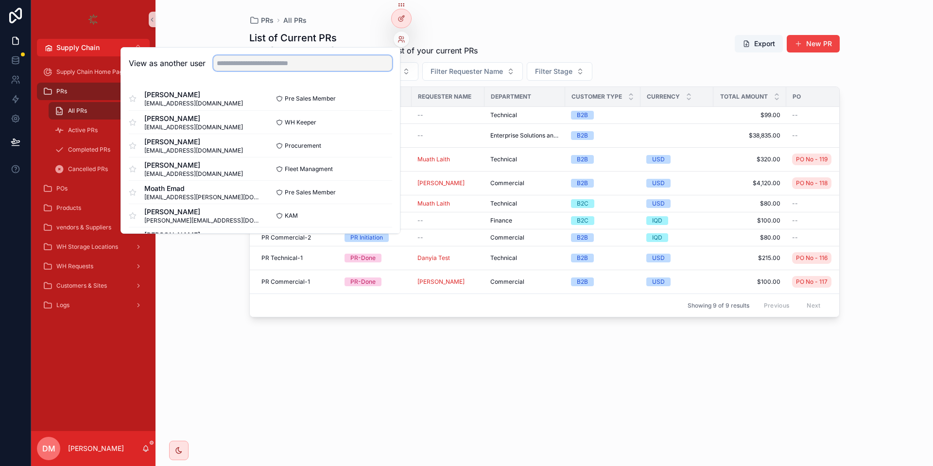
click at [329, 63] on input "text" at bounding box center [302, 63] width 179 height 16
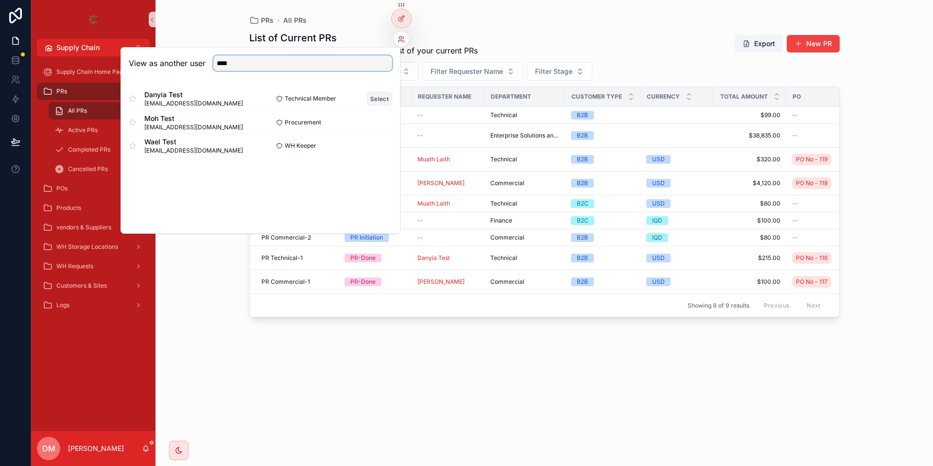
type input "****"
click at [381, 94] on button "Select" at bounding box center [379, 99] width 25 height 14
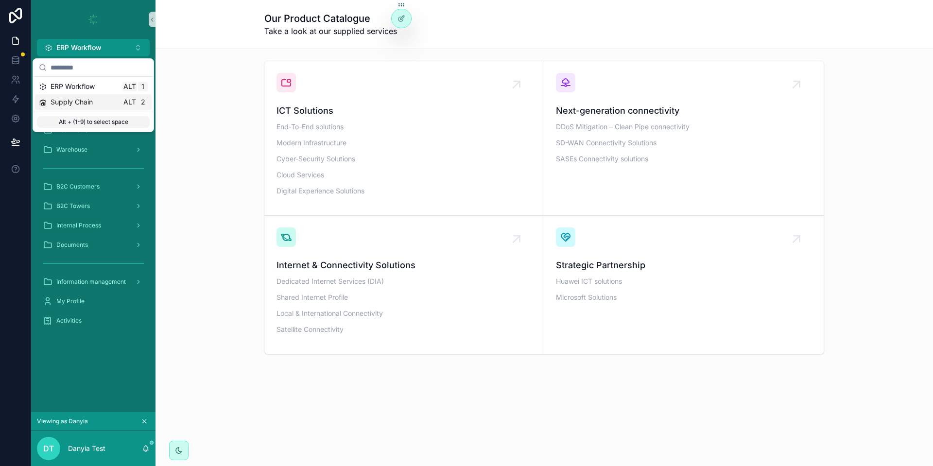
click at [75, 101] on span "Supply Chain" at bounding box center [72, 102] width 42 height 10
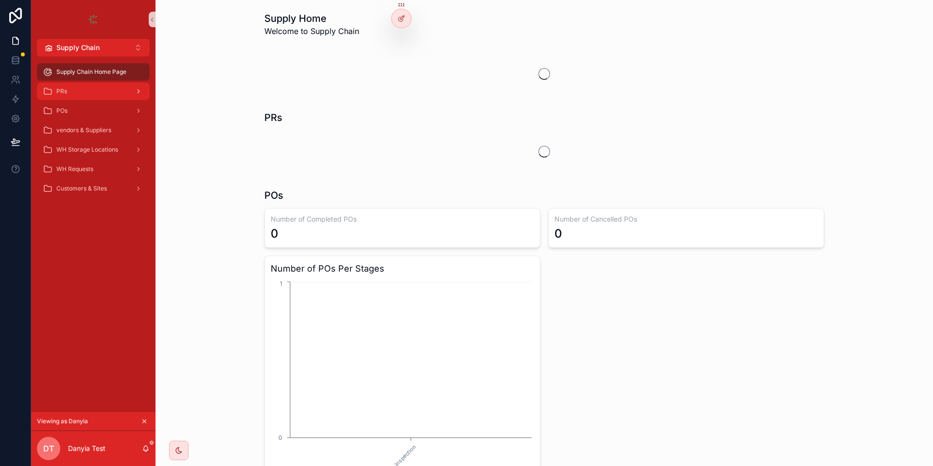
click at [119, 89] on div "PRs" at bounding box center [93, 92] width 101 height 16
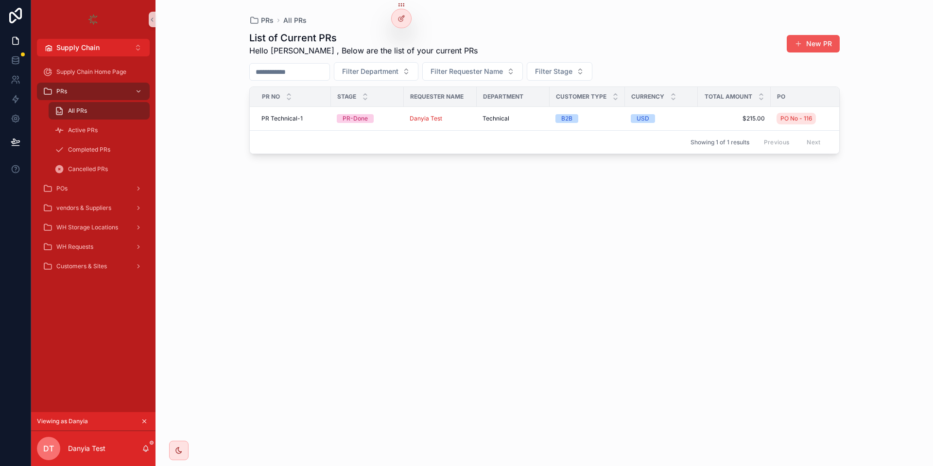
click at [813, 41] on button "New PR" at bounding box center [813, 43] width 53 height 17
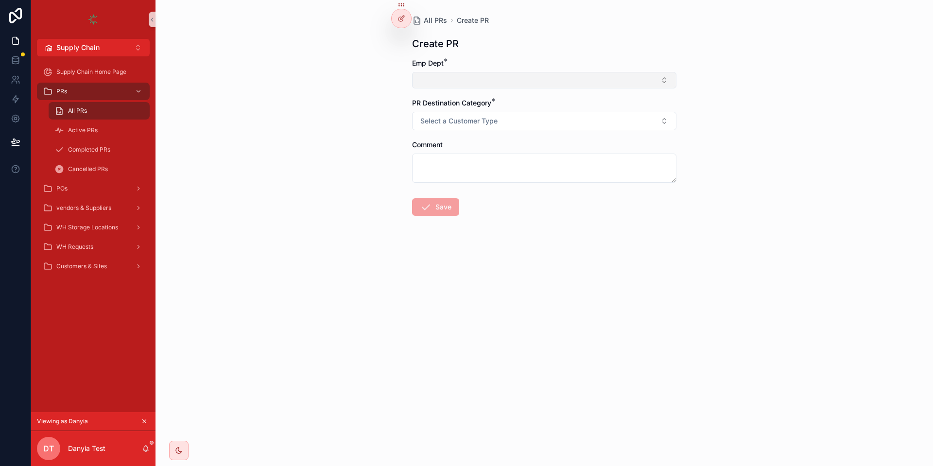
click at [457, 82] on button "Select Button" at bounding box center [544, 80] width 264 height 17
click at [446, 117] on span "Technical" at bounding box center [434, 119] width 30 height 10
click at [437, 120] on span "Select a Customer Type" at bounding box center [458, 123] width 77 height 10
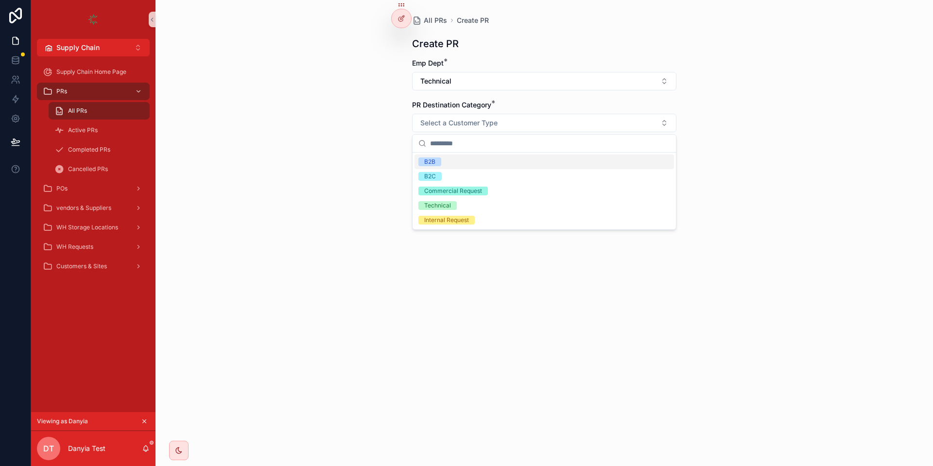
click at [453, 163] on div "B2B" at bounding box center [545, 162] width 260 height 15
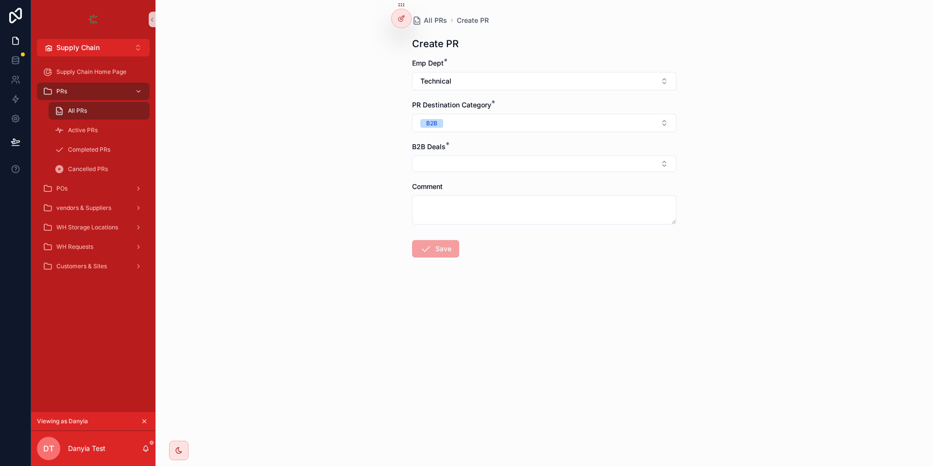
click at [450, 161] on button "Select Button" at bounding box center [544, 164] width 264 height 17
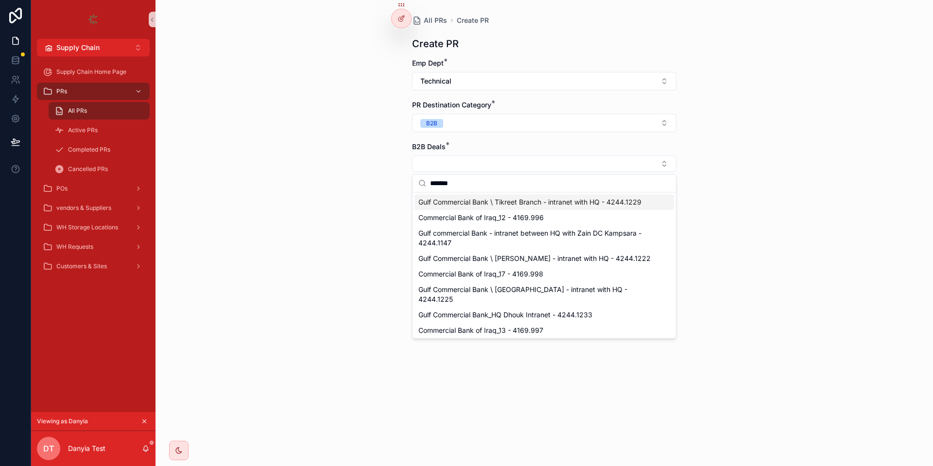
click at [528, 180] on input "*******" at bounding box center [550, 183] width 240 height 17
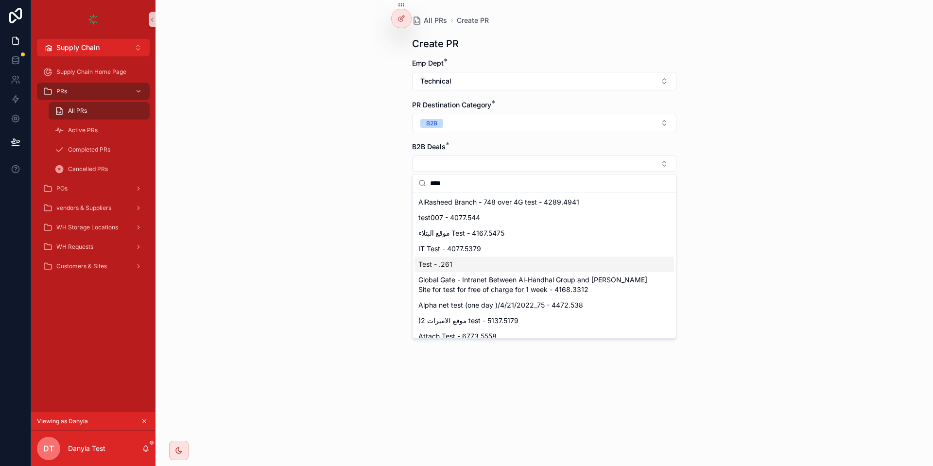
type input "****"
click at [474, 265] on div "Test - .261" at bounding box center [545, 265] width 260 height 16
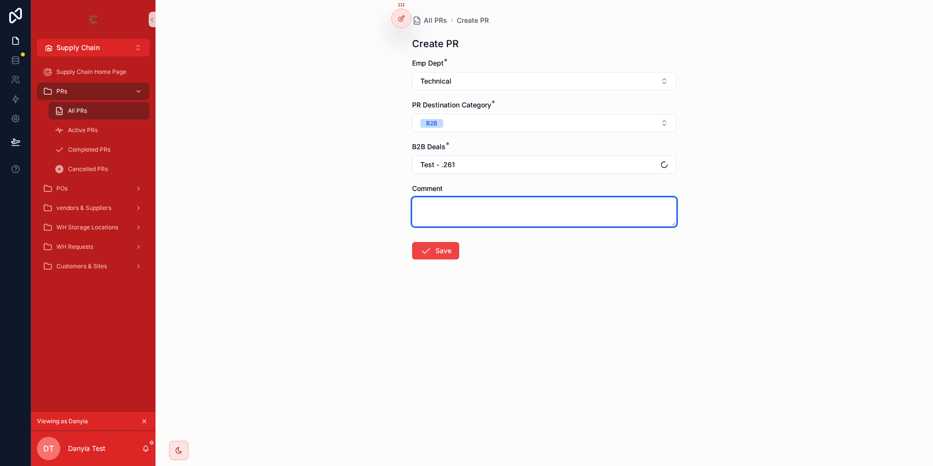
click at [462, 206] on textarea "scrollable content" at bounding box center [544, 211] width 264 height 29
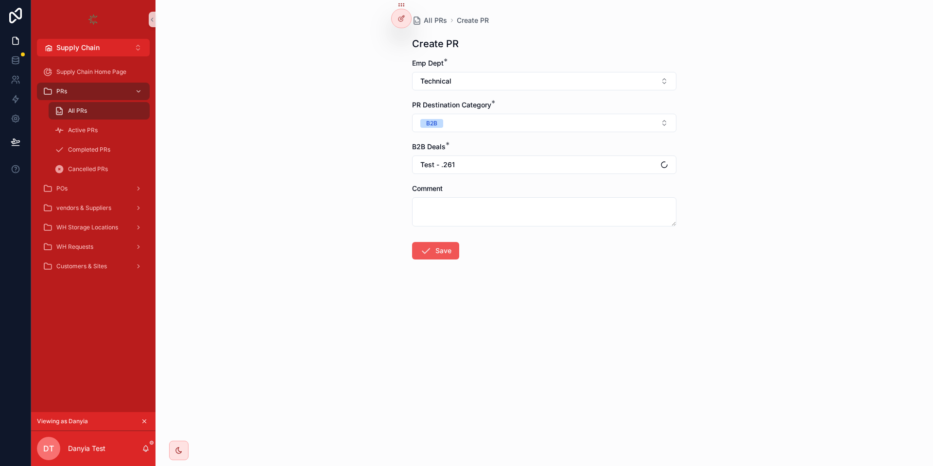
click at [450, 248] on button "Save" at bounding box center [435, 250] width 47 height 17
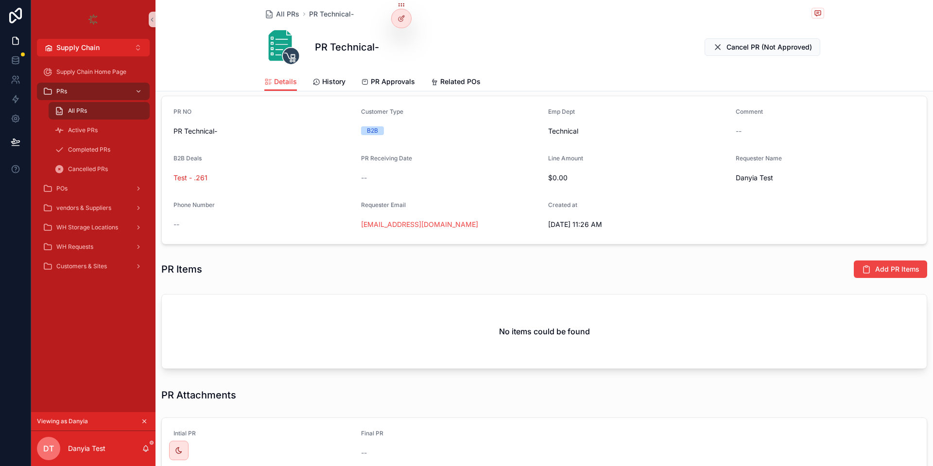
scroll to position [175, 0]
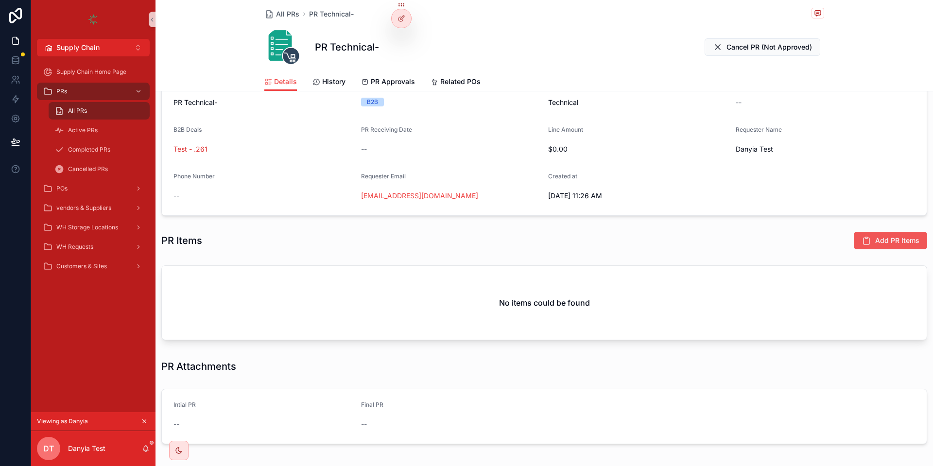
click at [866, 245] on icon "scrollable content" at bounding box center [867, 241] width 10 height 10
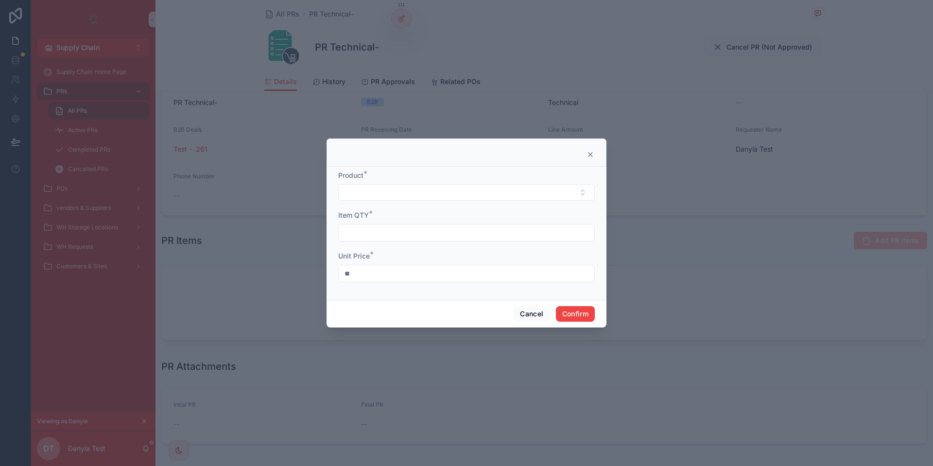
click at [393, 203] on form "Product * Item QTY * Unit Price * **" at bounding box center [466, 232] width 257 height 122
click at [392, 196] on button "Select Button" at bounding box center [466, 192] width 257 height 17
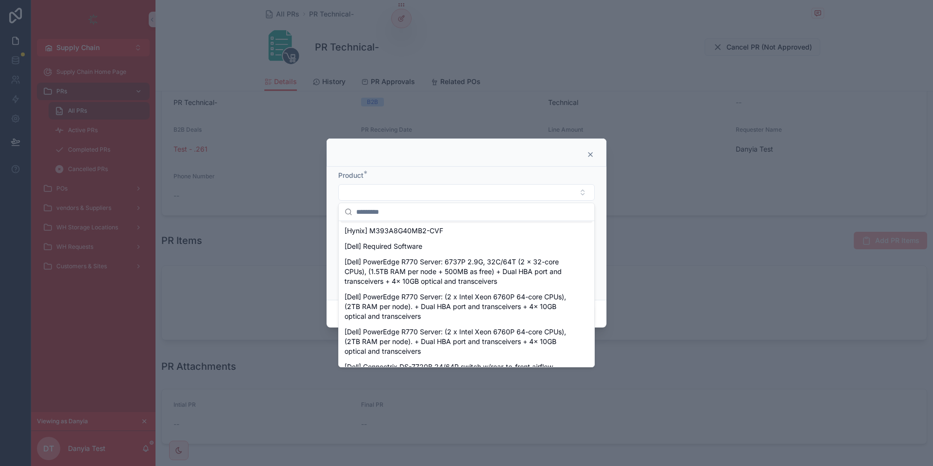
click at [413, 208] on input "text" at bounding box center [472, 211] width 232 height 17
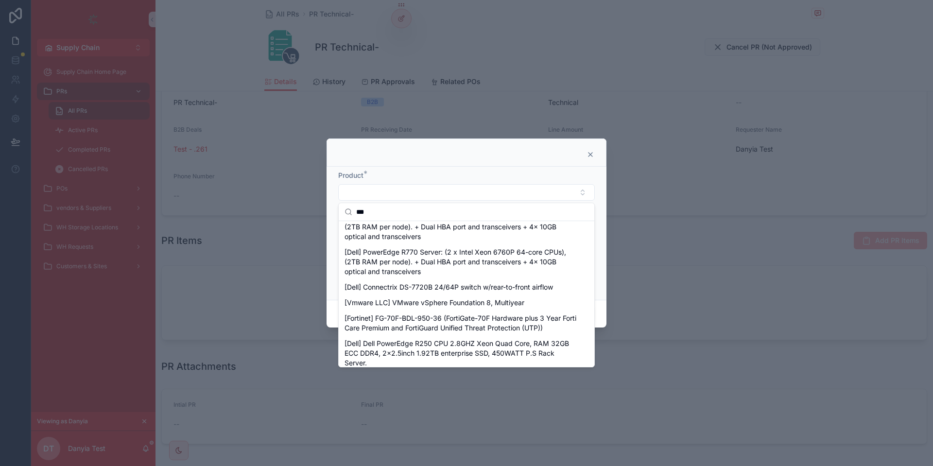
scroll to position [0, 0]
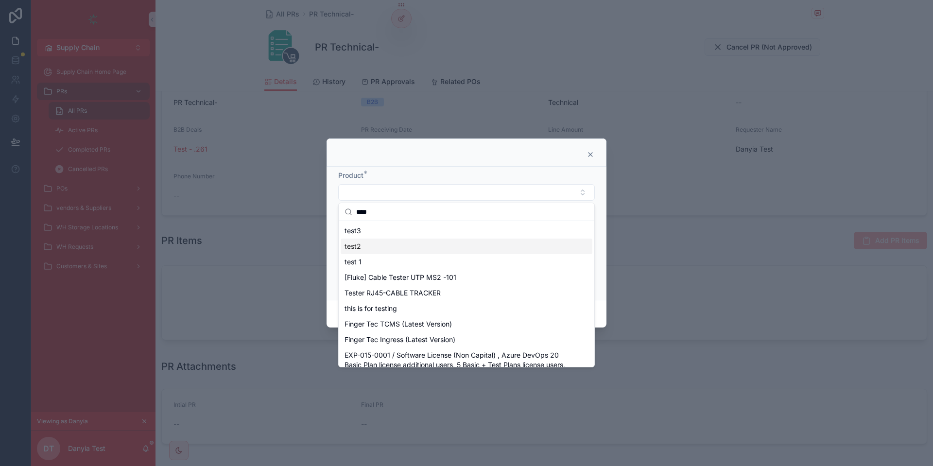
type input "****"
click at [436, 244] on div "test2" at bounding box center [467, 247] width 252 height 16
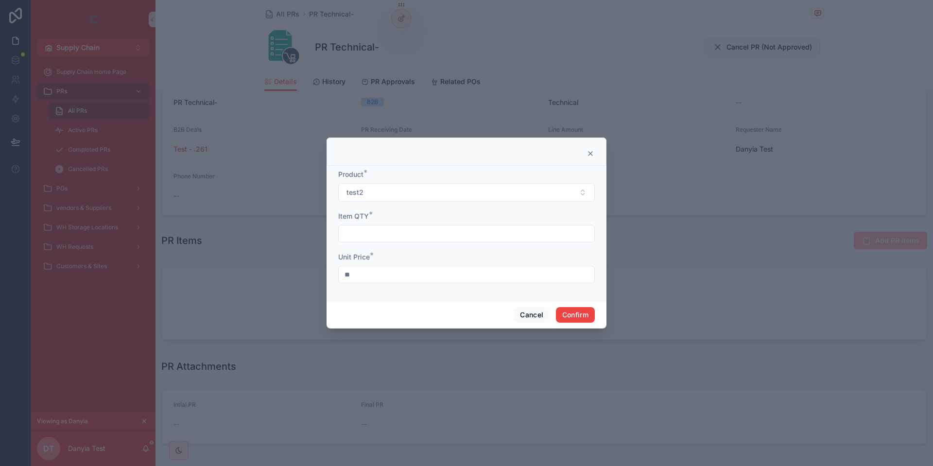
click at [375, 236] on input "text" at bounding box center [467, 234] width 256 height 14
type input "******"
click at [590, 307] on span "Confirm" at bounding box center [575, 315] width 39 height 16
click at [593, 318] on button "Confirm" at bounding box center [575, 315] width 39 height 16
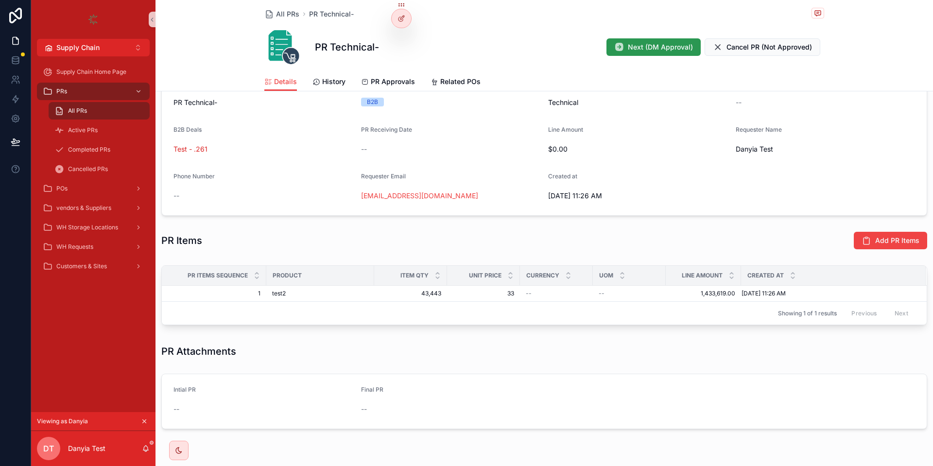
click at [665, 52] on button "Next (DM Approval)" at bounding box center [654, 46] width 94 height 17
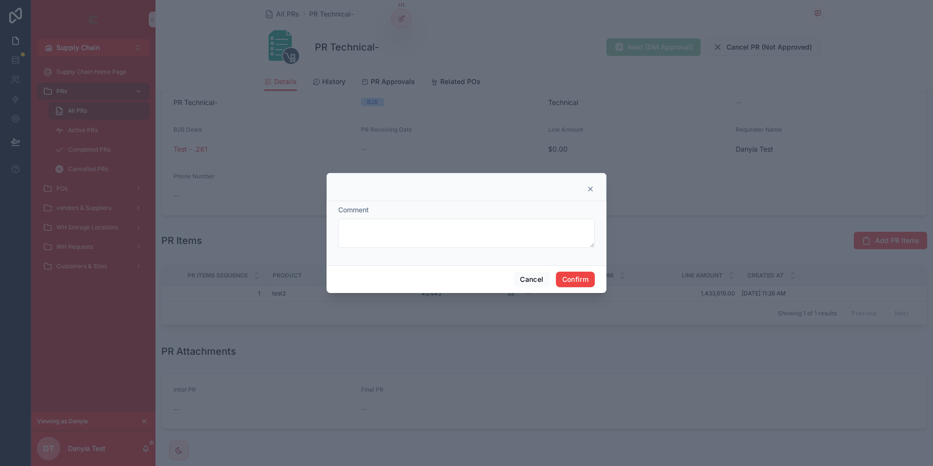
click at [594, 271] on div "Cancel Confirm" at bounding box center [467, 279] width 280 height 28
click at [586, 278] on button "Confirm" at bounding box center [575, 280] width 39 height 16
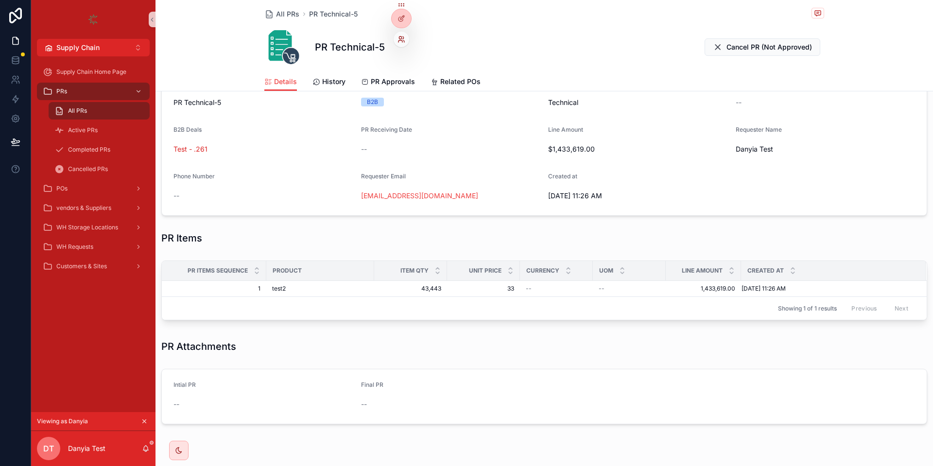
click at [402, 41] on icon at bounding box center [402, 39] width 8 height 8
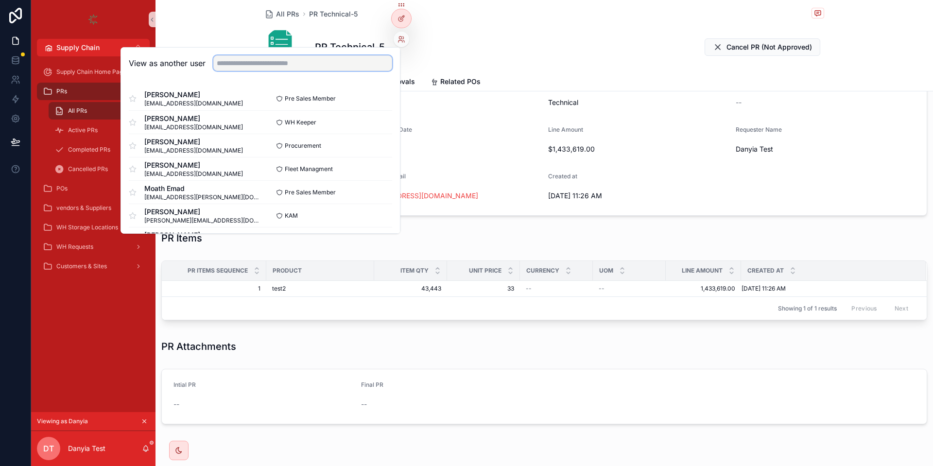
click at [345, 63] on input "text" at bounding box center [302, 63] width 179 height 16
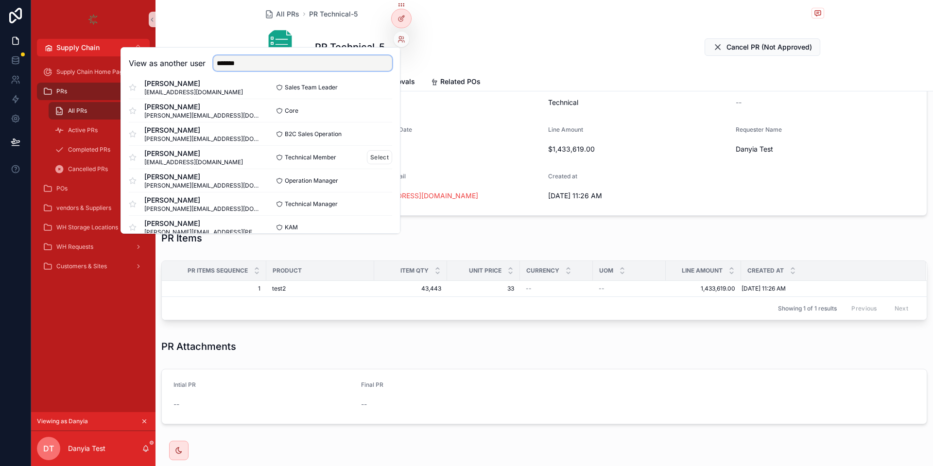
scroll to position [117, 0]
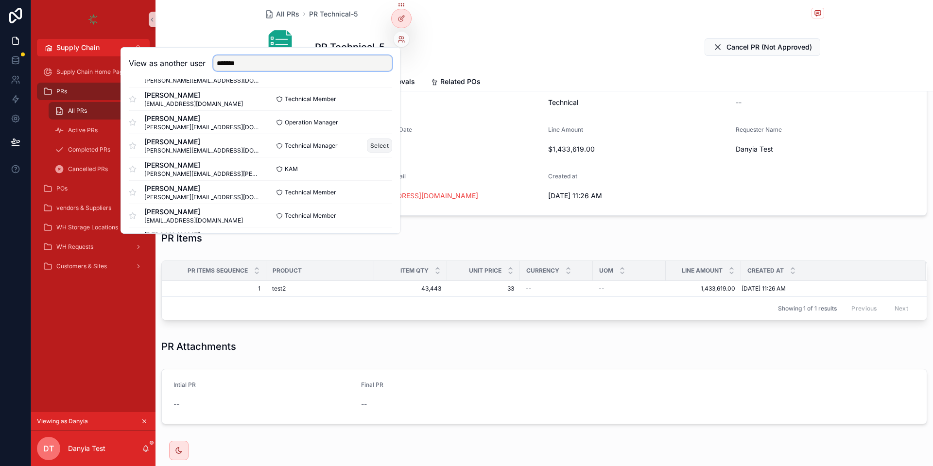
type input "*******"
click at [378, 144] on button "Select" at bounding box center [379, 146] width 25 height 14
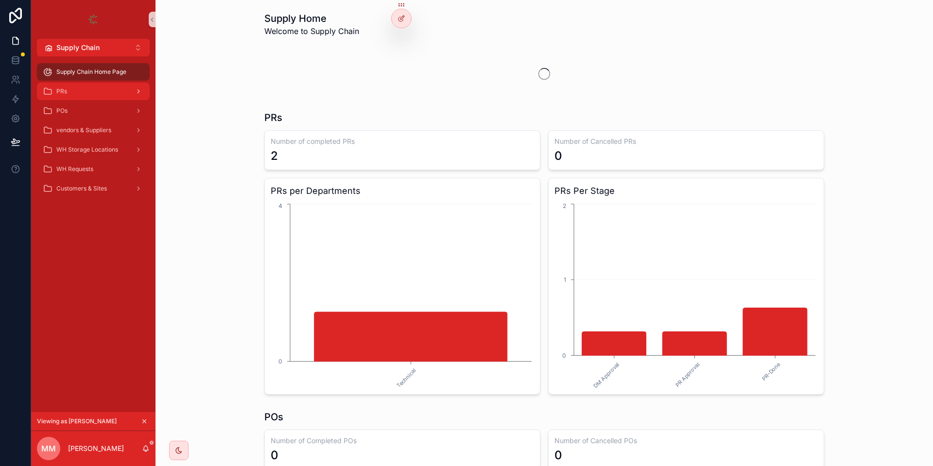
click at [124, 90] on div "PRs" at bounding box center [93, 92] width 101 height 16
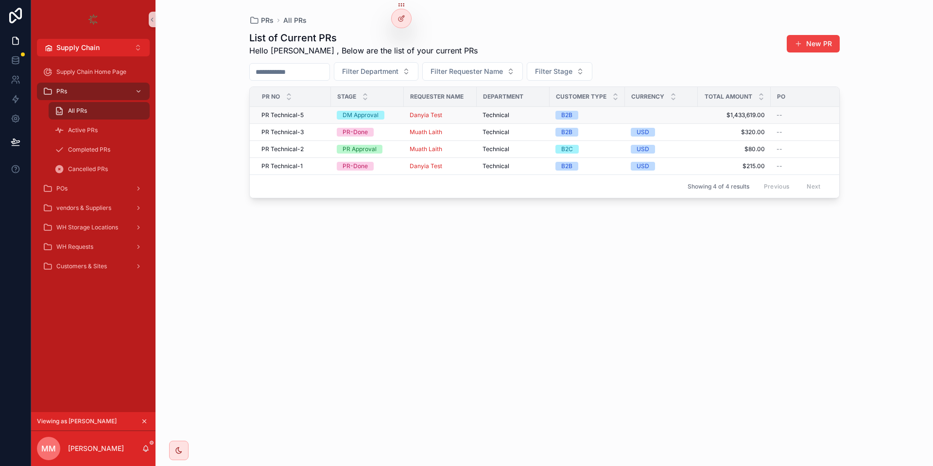
click at [301, 114] on span "PR Technical-5" at bounding box center [283, 115] width 42 height 8
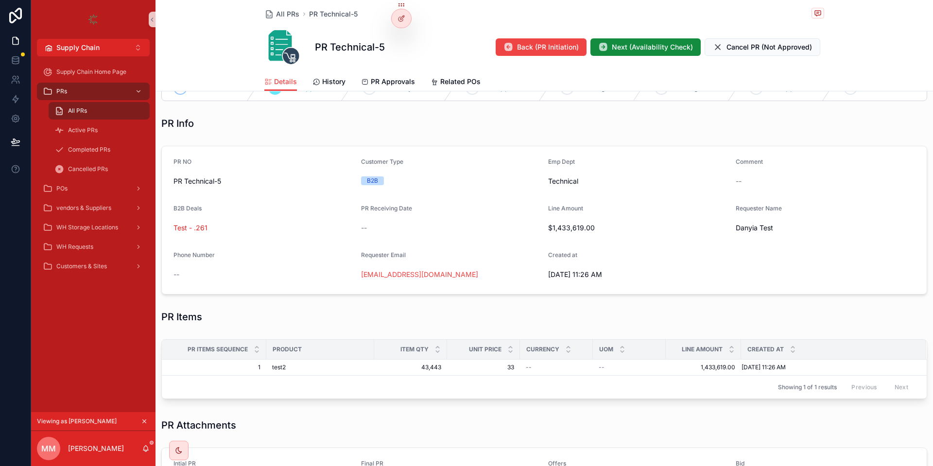
scroll to position [194, 0]
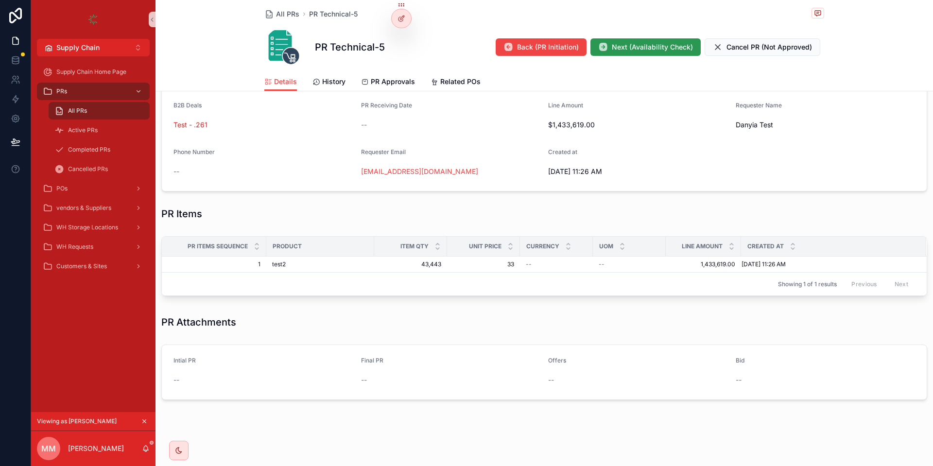
click at [628, 52] on button "Next (Availability Check)" at bounding box center [646, 46] width 110 height 17
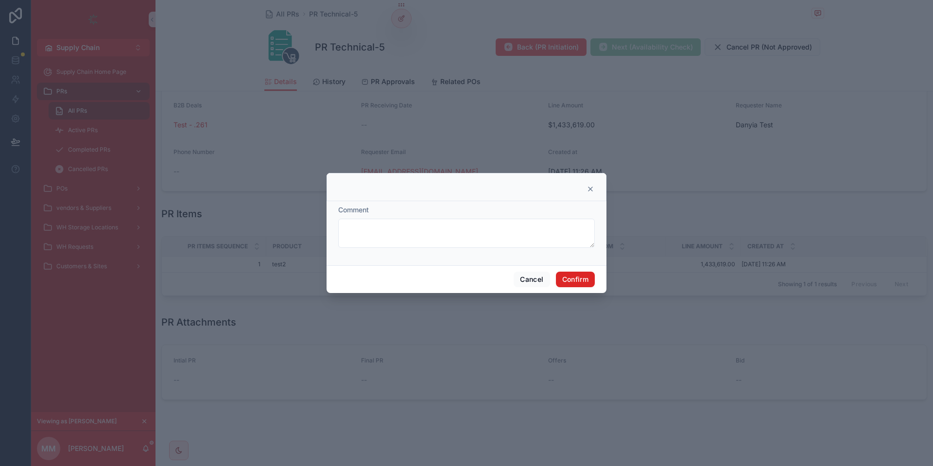
click at [579, 274] on button "Confirm" at bounding box center [575, 280] width 39 height 16
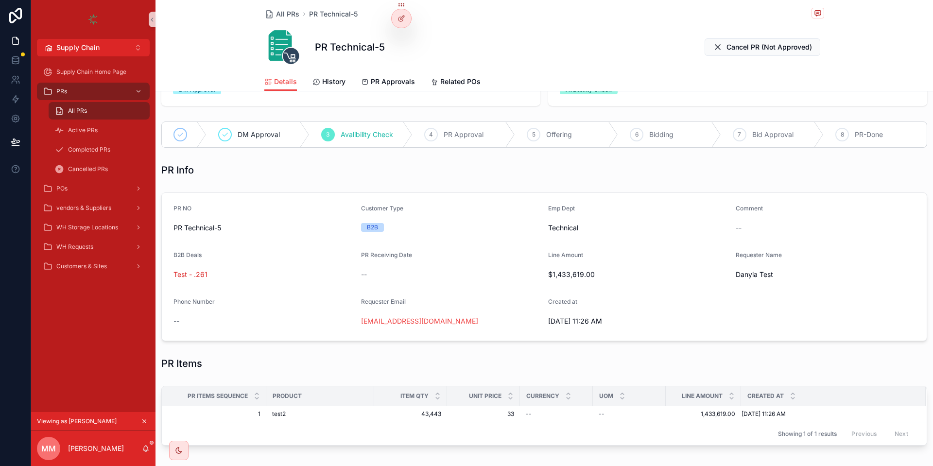
scroll to position [19, 0]
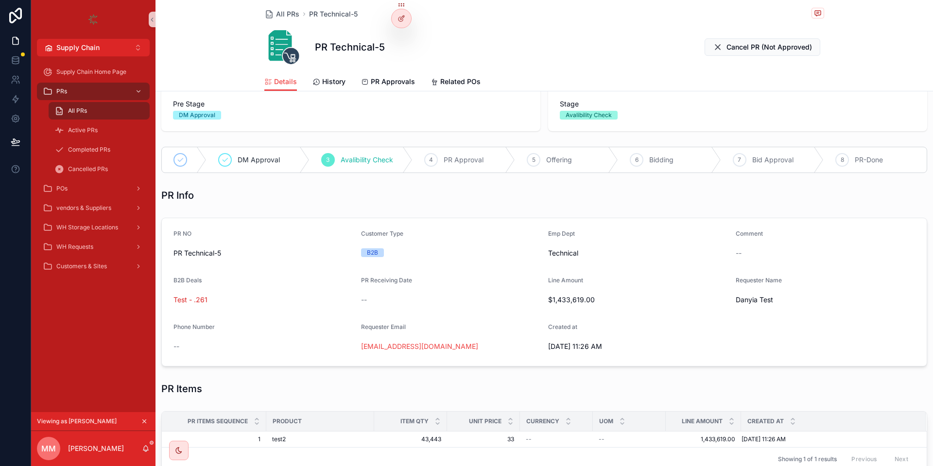
click at [402, 39] on div "PR Technical-5 Cancel PR (Not Approved)" at bounding box center [544, 47] width 560 height 39
click at [401, 38] on icon at bounding box center [402, 39] width 8 height 8
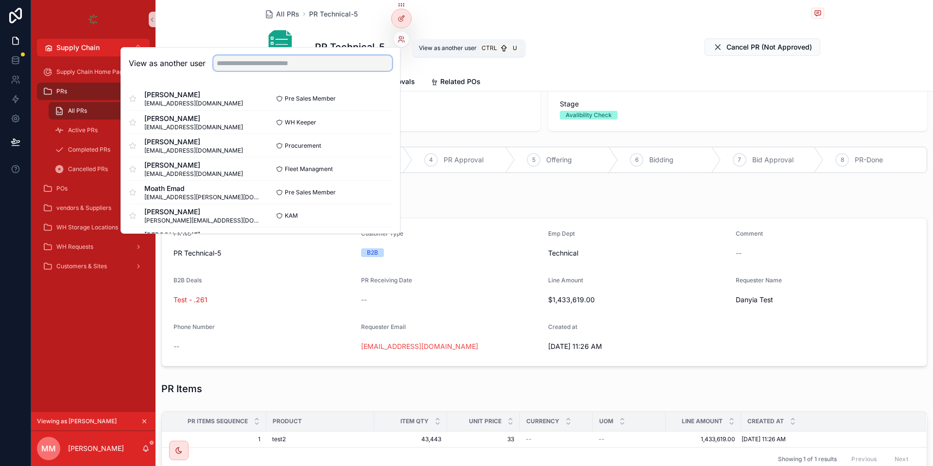
click at [320, 58] on input "text" at bounding box center [302, 63] width 179 height 16
type input "****"
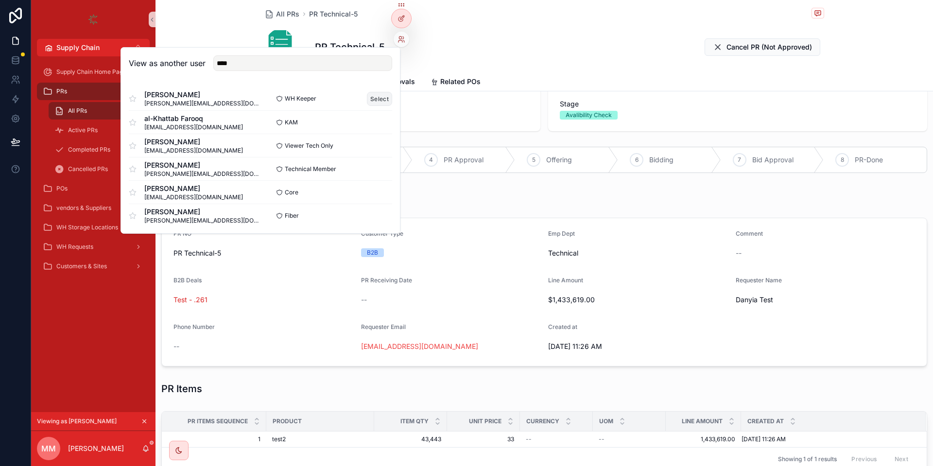
click at [381, 96] on button "Select" at bounding box center [379, 99] width 25 height 14
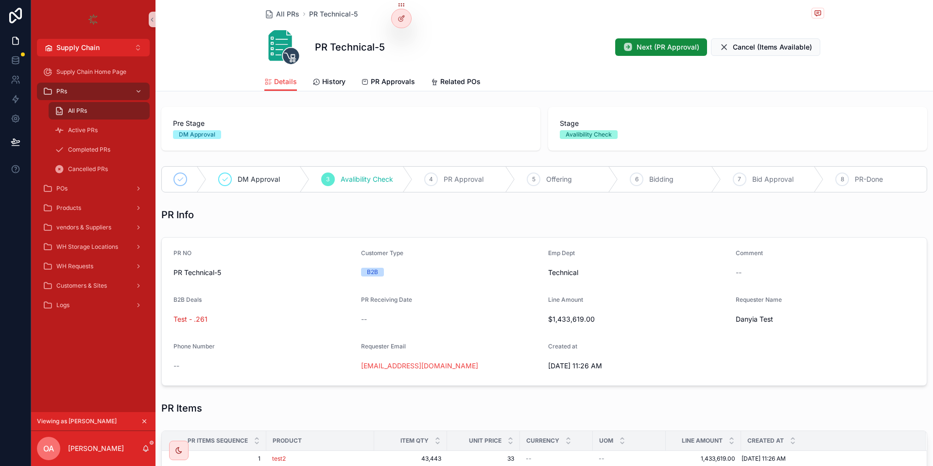
scroll to position [194, 0]
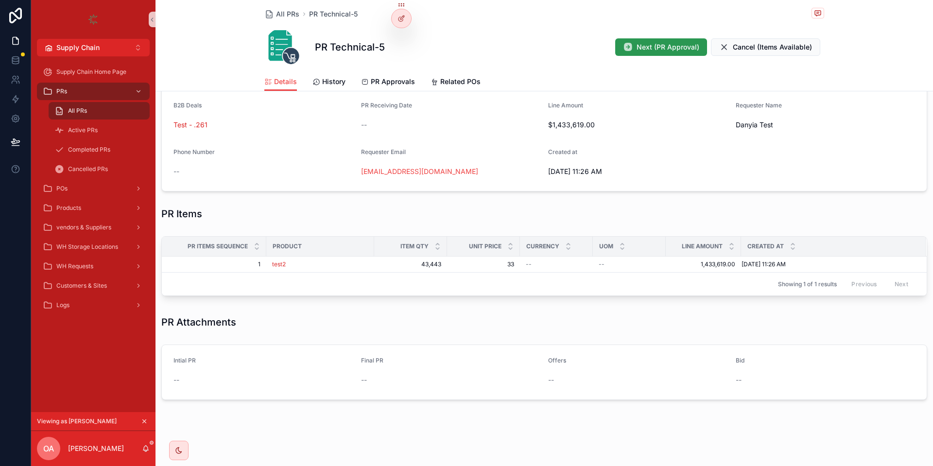
click at [674, 47] on span "Next (PR Approval)" at bounding box center [668, 47] width 63 height 10
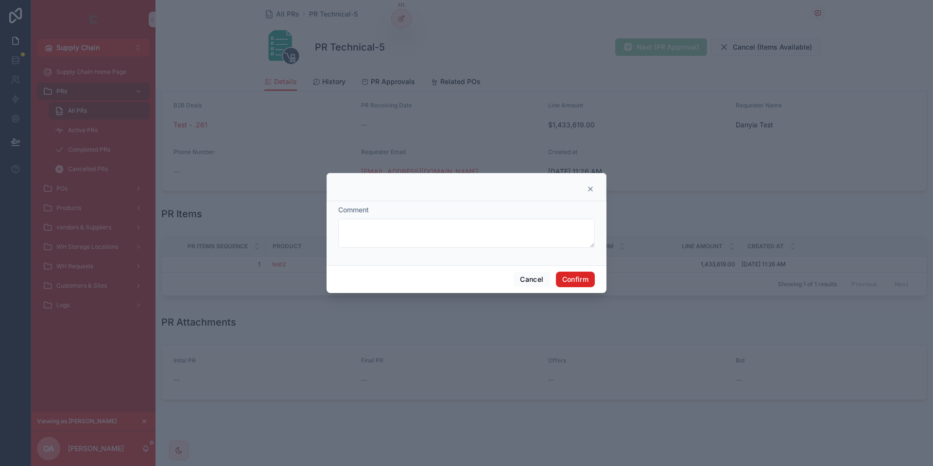
click at [585, 284] on button "Confirm" at bounding box center [575, 280] width 39 height 16
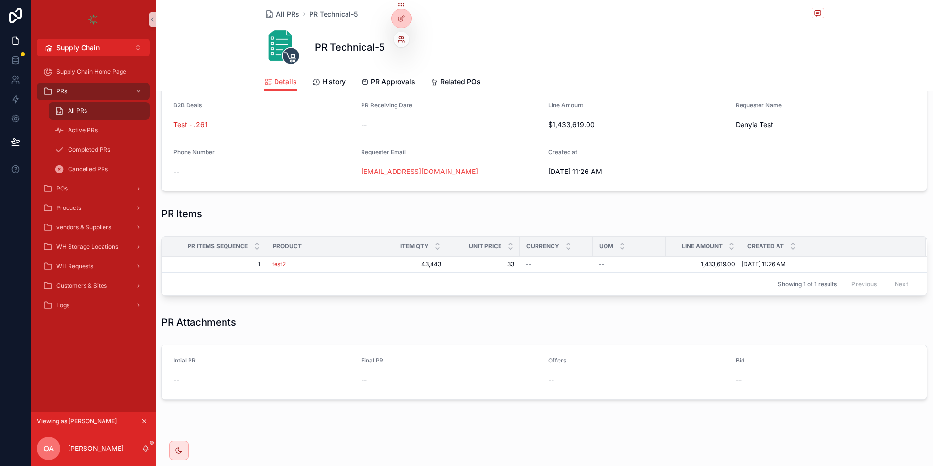
click at [402, 40] on icon at bounding box center [402, 39] width 8 height 8
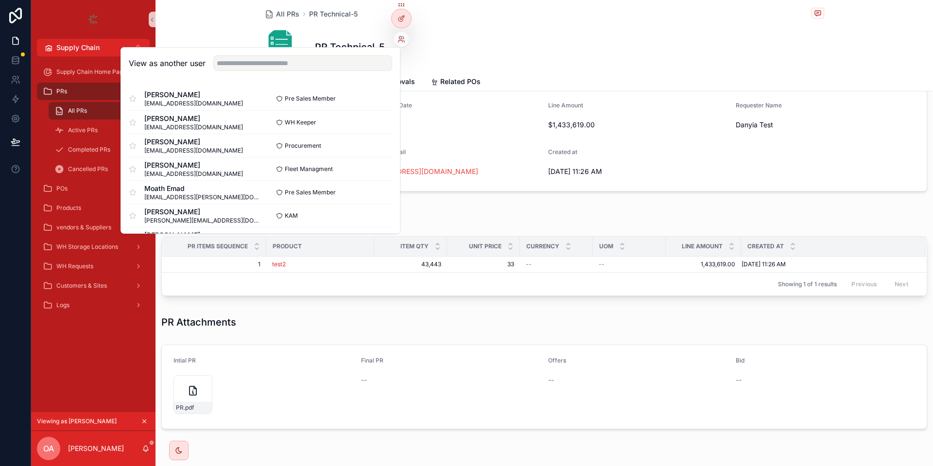
click at [481, 39] on div "PR Technical-5" at bounding box center [544, 47] width 560 height 39
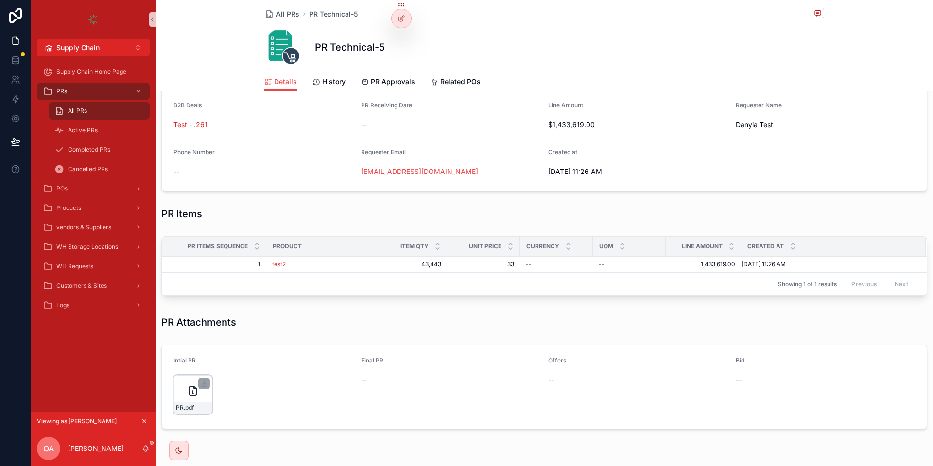
click at [188, 394] on icon "scrollable content" at bounding box center [193, 391] width 12 height 12
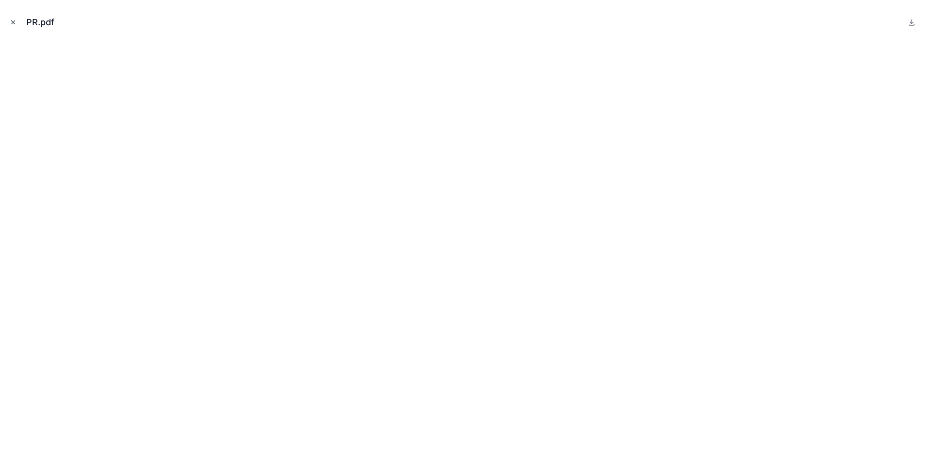
click at [13, 19] on icon "Close modal" at bounding box center [13, 22] width 7 height 7
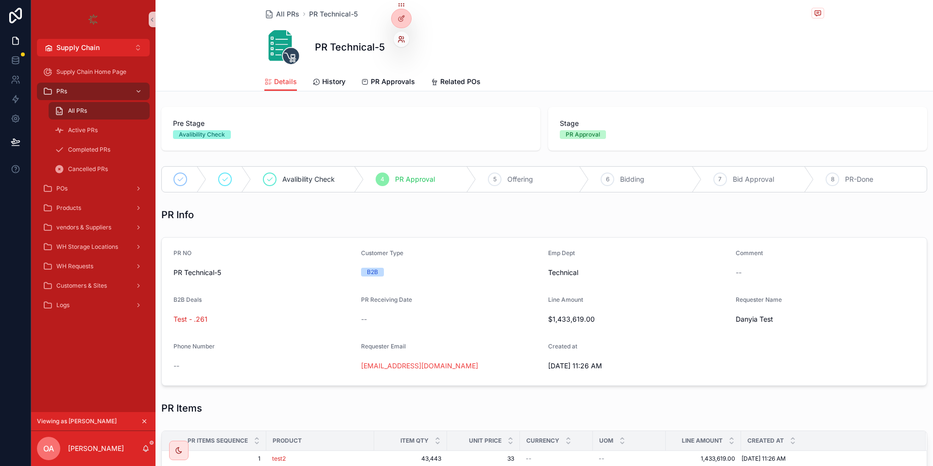
click at [404, 38] on icon at bounding box center [402, 39] width 8 height 8
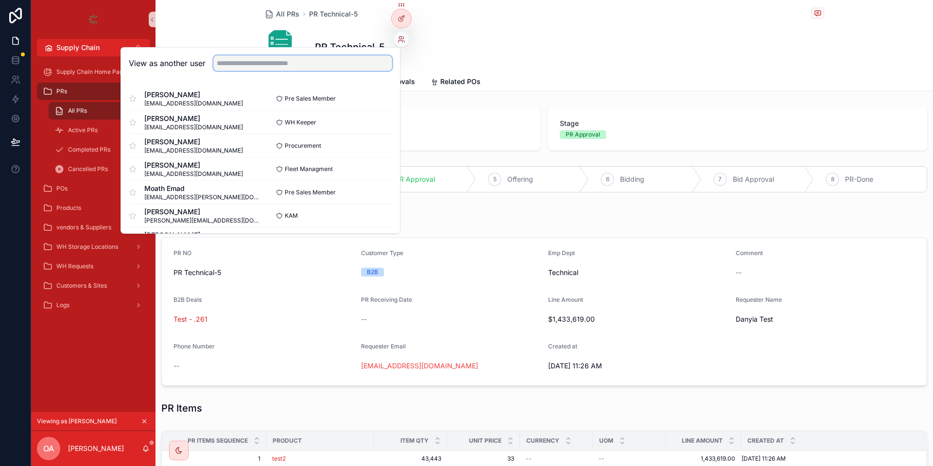
click at [370, 70] on input "text" at bounding box center [302, 63] width 179 height 16
click at [365, 65] on input "text" at bounding box center [302, 63] width 179 height 16
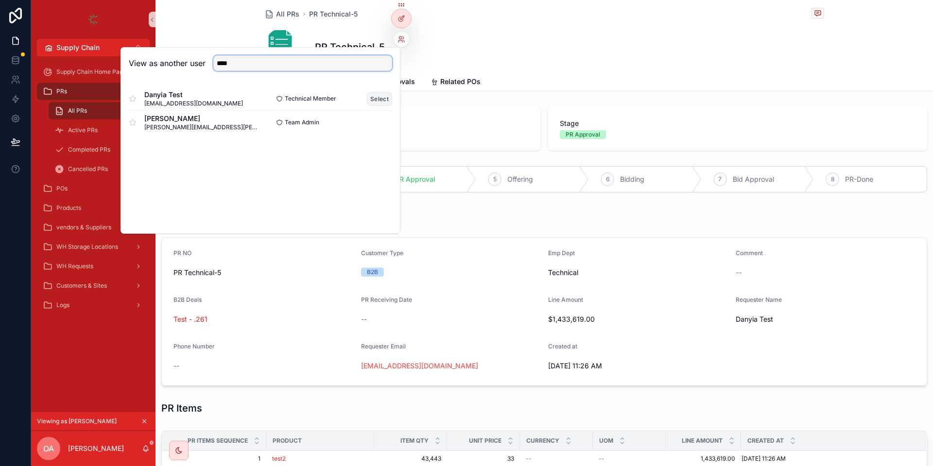
type input "****"
click at [372, 98] on button "Select" at bounding box center [379, 99] width 25 height 14
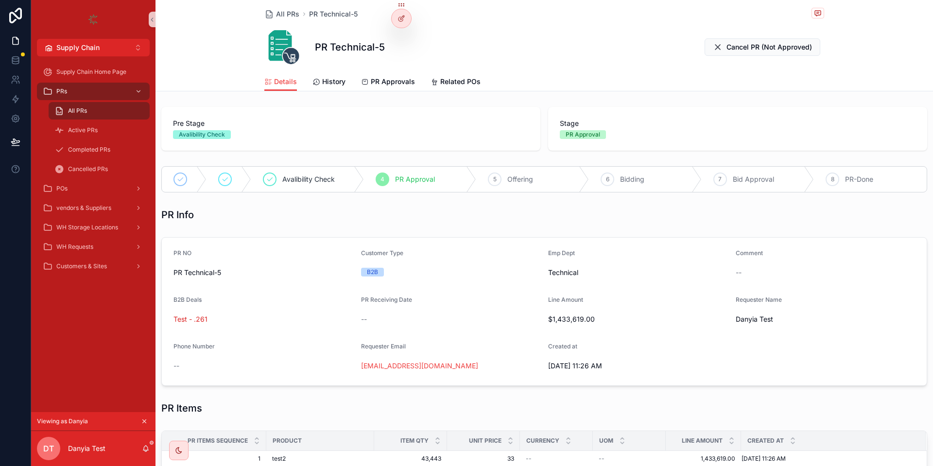
click at [645, 35] on div "PR Technical-5 Cancel PR (Not Approved)" at bounding box center [544, 47] width 560 height 39
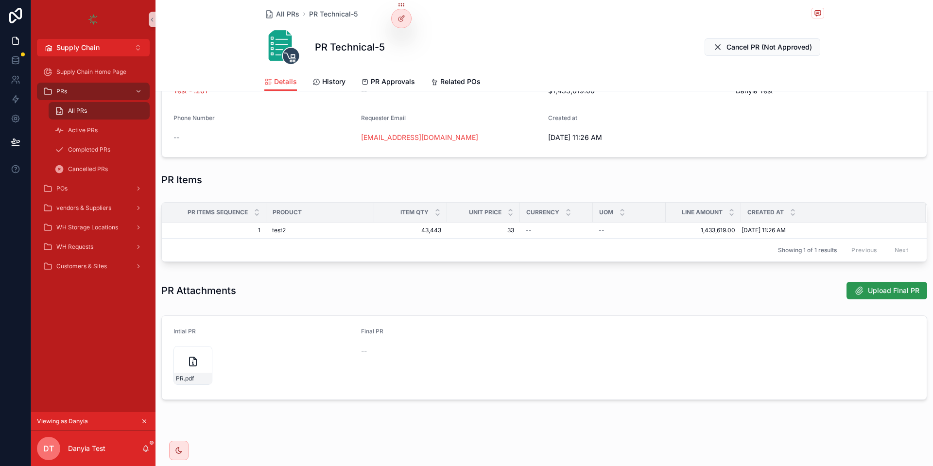
click at [913, 287] on span "Upload Final PR" at bounding box center [894, 291] width 52 height 10
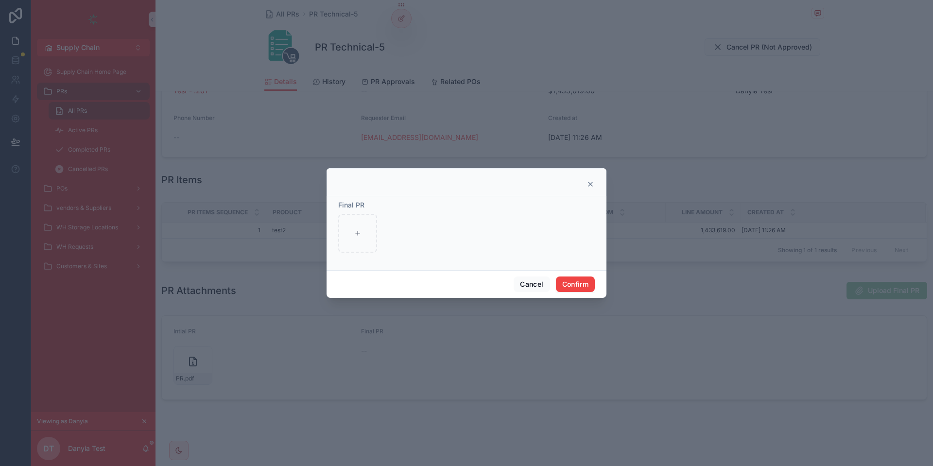
click at [590, 183] on icon at bounding box center [591, 184] width 8 height 8
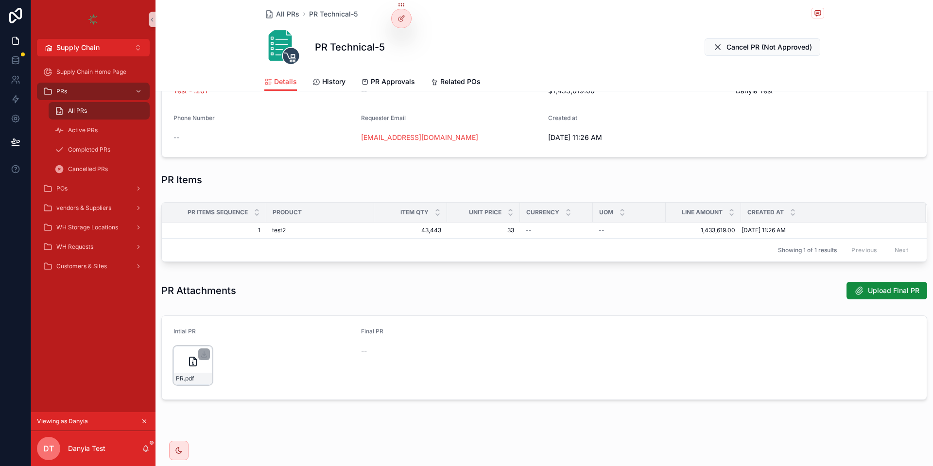
click at [192, 366] on icon "scrollable content" at bounding box center [193, 361] width 7 height 9
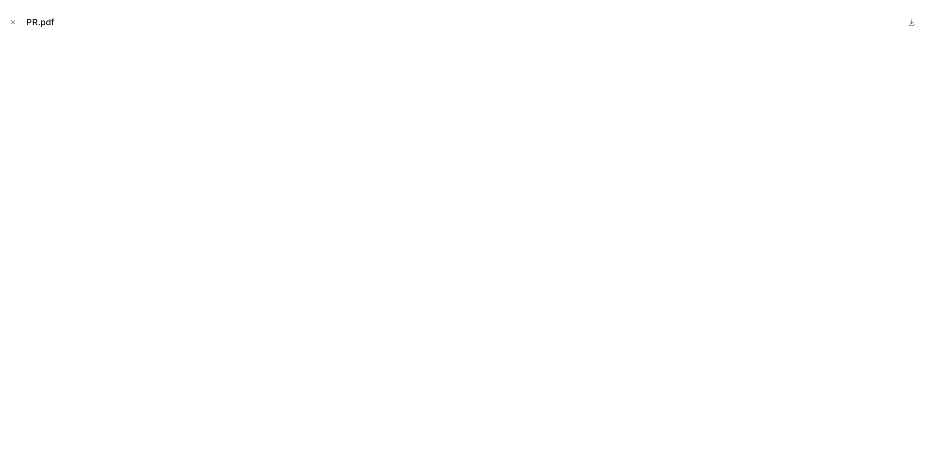
click at [14, 16] on div "PR.pdf" at bounding box center [467, 22] width 918 height 29
click at [12, 23] on icon "Close modal" at bounding box center [13, 22] width 7 height 7
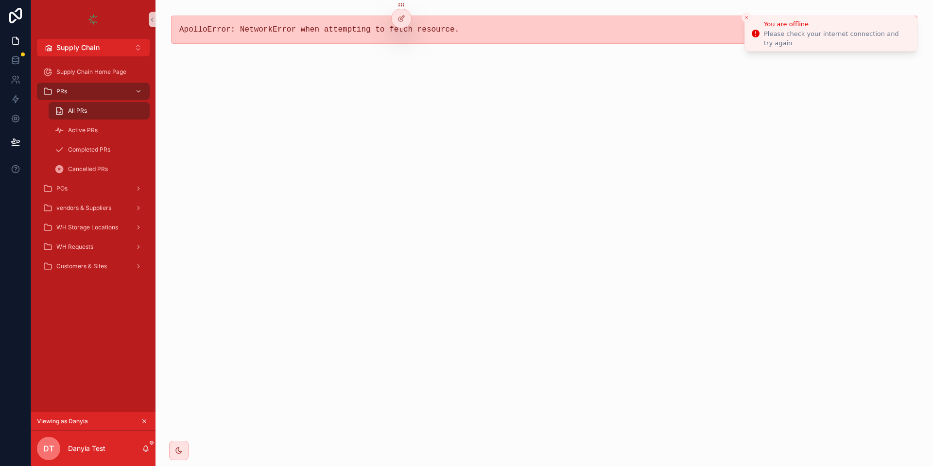
click at [743, 16] on button "Close toast" at bounding box center [747, 18] width 10 height 10
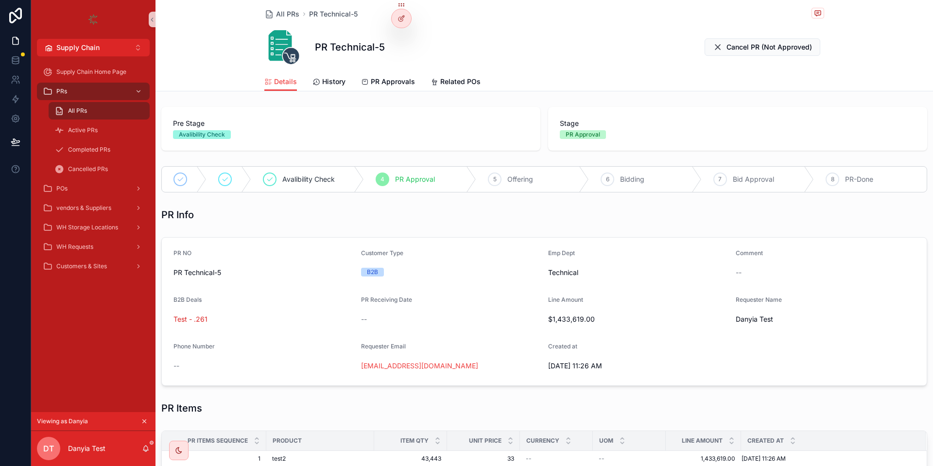
click at [602, 62] on div "PR Technical-5 Cancel PR (Not Approved)" at bounding box center [544, 47] width 560 height 39
click at [921, 144] on div "Stage PR Approval" at bounding box center [737, 129] width 379 height 44
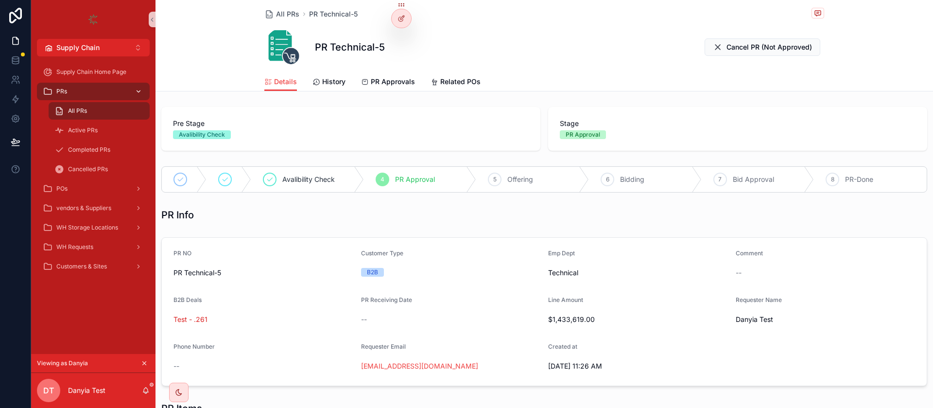
click at [95, 90] on div "PRs" at bounding box center [93, 92] width 101 height 16
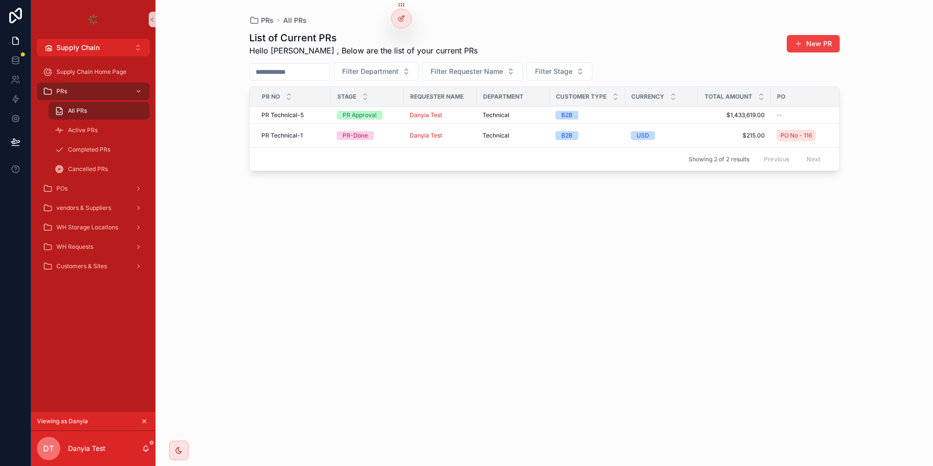
click at [412, 435] on div "List of Current PRs Hello [PERSON_NAME] , Below are the list of your current PR…" at bounding box center [544, 239] width 591 height 429
click at [492, 28] on div "List of Current PRs Hello [PERSON_NAME] , Below are the list of your current PR…" at bounding box center [544, 239] width 591 height 429
click at [216, 79] on div "PRs All PRs List of Current PRs Hello [PERSON_NAME] , Below are the list of you…" at bounding box center [545, 233] width 778 height 466
click at [400, 176] on div "List of Current PRs Hello [PERSON_NAME] , Below are the list of your current PR…" at bounding box center [544, 239] width 591 height 429
click at [141, 419] on icon "scrollable content" at bounding box center [144, 421] width 7 height 7
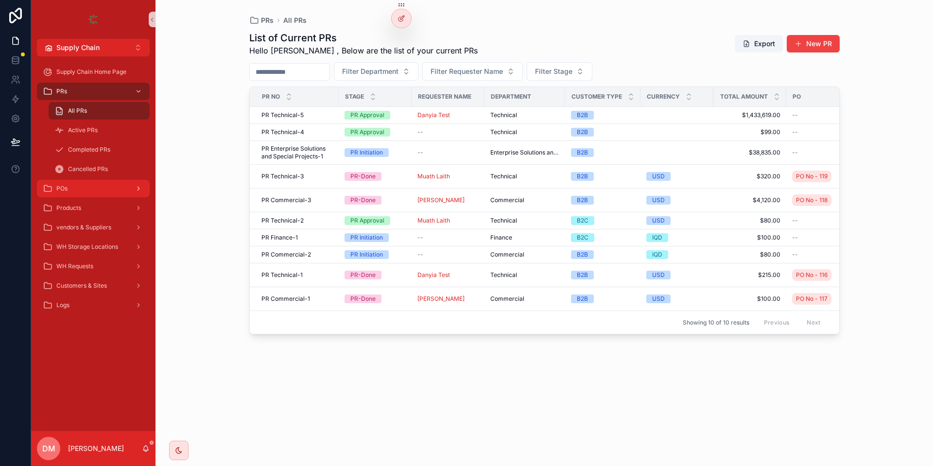
click at [76, 188] on div "POs" at bounding box center [93, 189] width 101 height 16
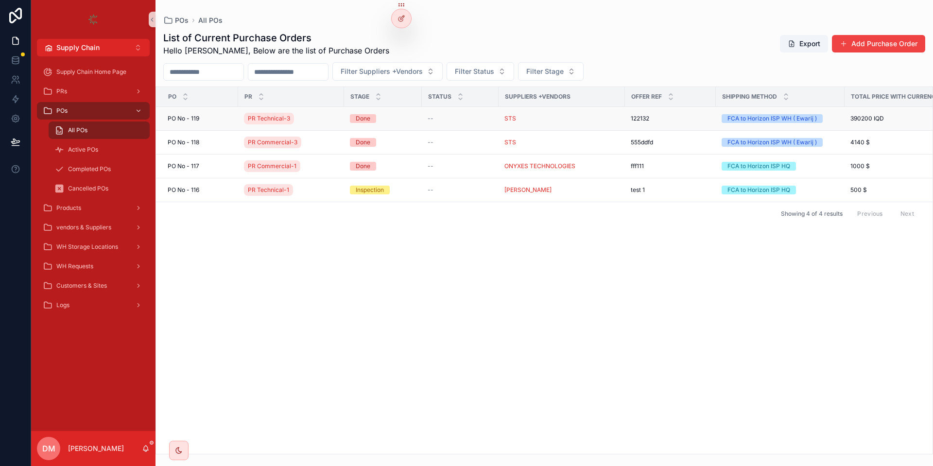
click at [199, 123] on td "[STREET_ADDRESS]" at bounding box center [197, 119] width 82 height 24
click at [199, 115] on span "PO No - 119" at bounding box center [184, 119] width 32 height 8
